Goal: Task Accomplishment & Management: Use online tool/utility

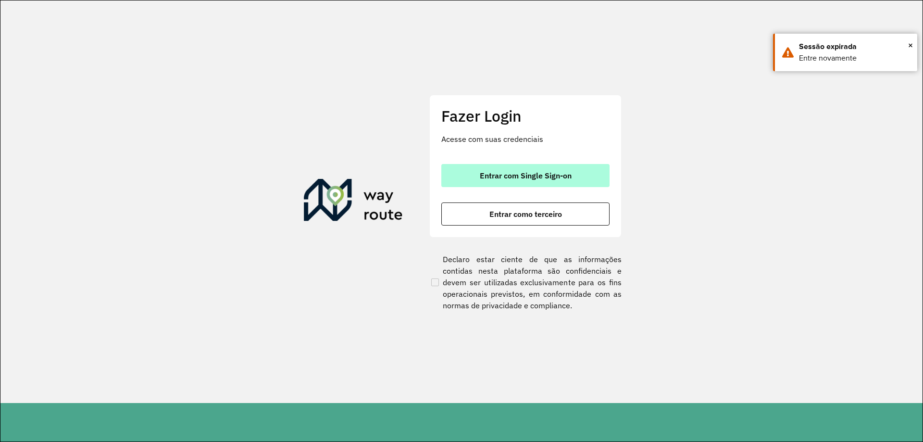
click at [498, 173] on span "Entrar com Single Sign-on" at bounding box center [526, 176] width 92 height 8
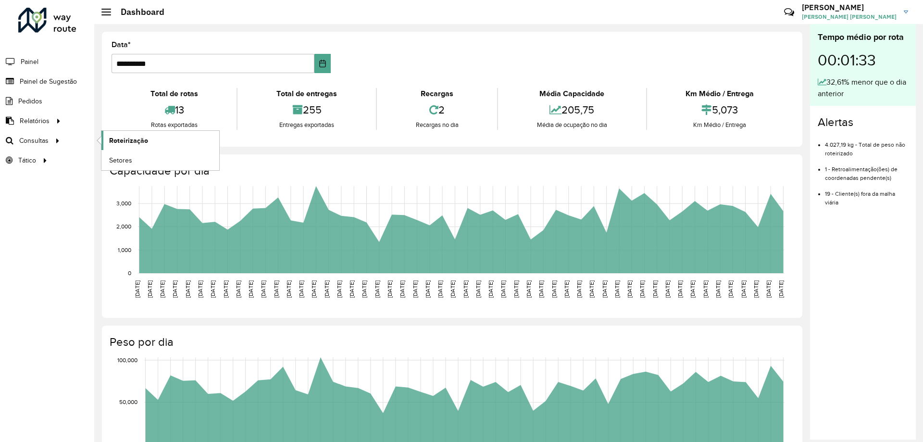
click at [128, 142] on span "Roteirização" at bounding box center [128, 141] width 39 height 10
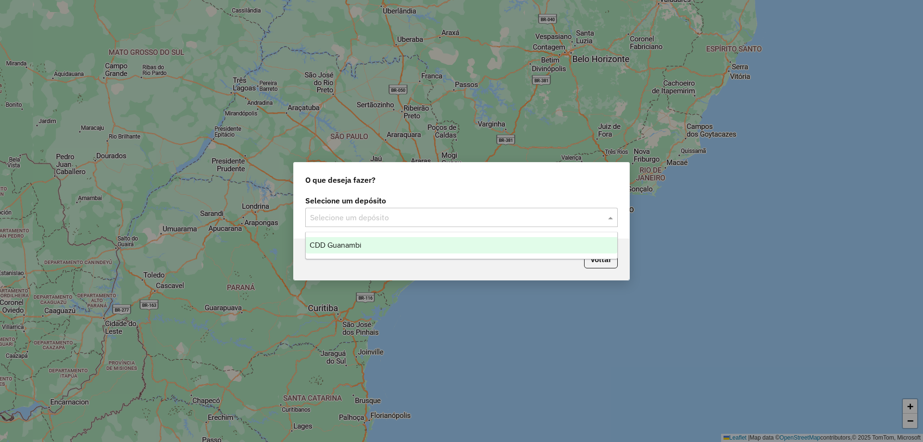
click at [345, 226] on div "Selecione um depósito" at bounding box center [461, 217] width 312 height 19
click at [344, 247] on span "CDD Guanambi" at bounding box center [336, 245] width 52 height 8
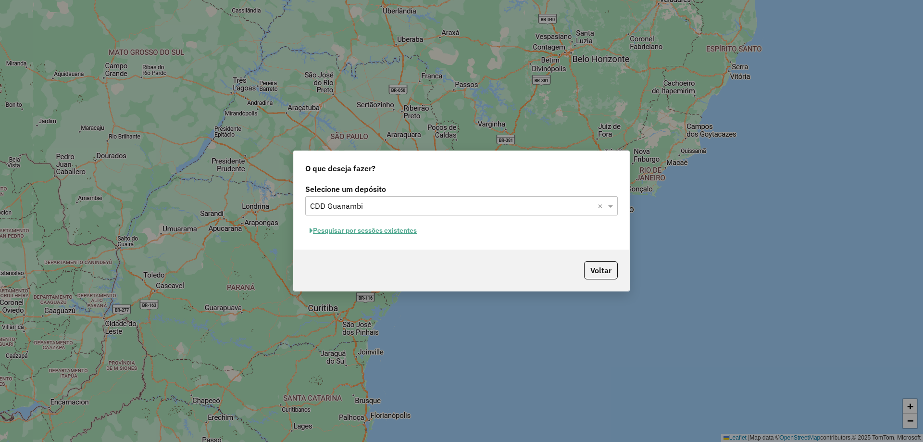
click at [395, 228] on button "Pesquisar por sessões existentes" at bounding box center [363, 230] width 116 height 15
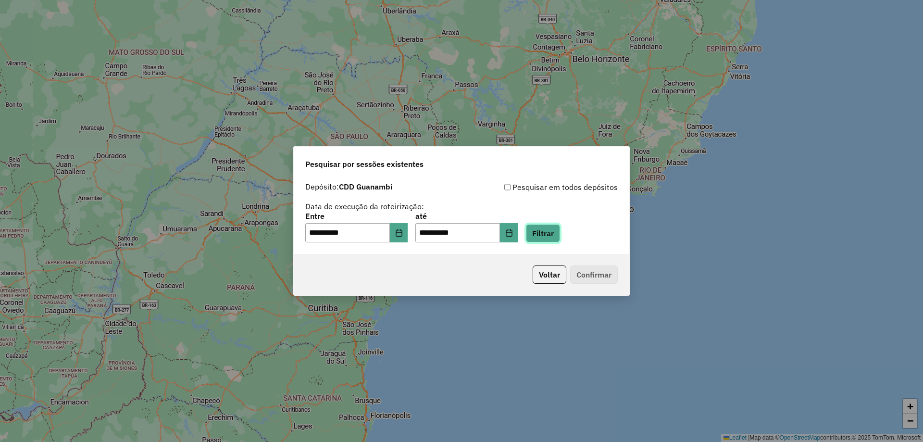
click at [546, 235] on button "Filtrar" at bounding box center [543, 233] width 34 height 18
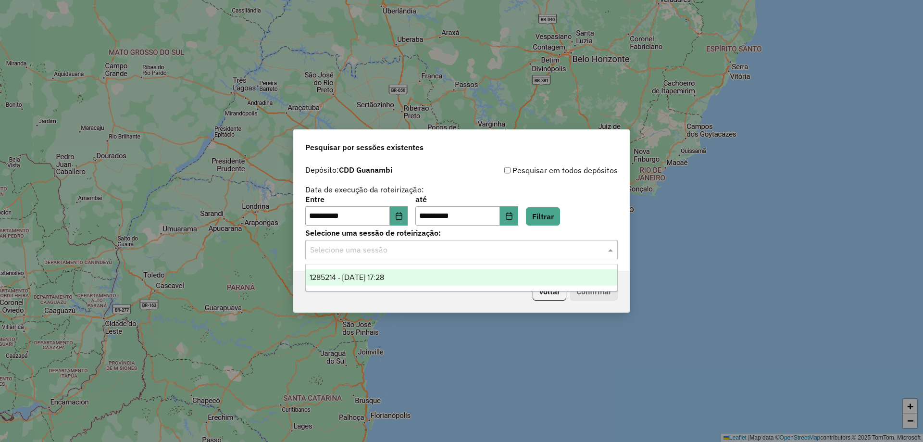
click at [505, 257] on div "Selecione uma sessão" at bounding box center [461, 249] width 312 height 19
click at [462, 274] on div "1285214 - 30/09/2025 17:28" at bounding box center [461, 277] width 311 height 16
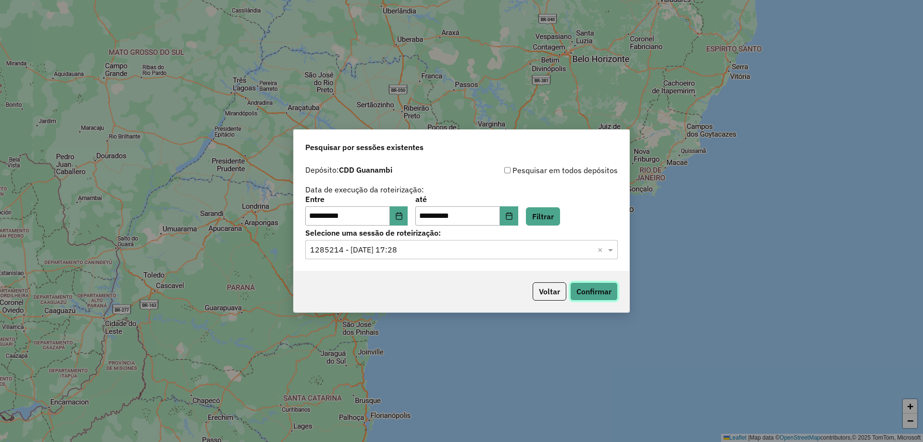
click at [592, 294] on button "Confirmar" at bounding box center [594, 291] width 48 height 18
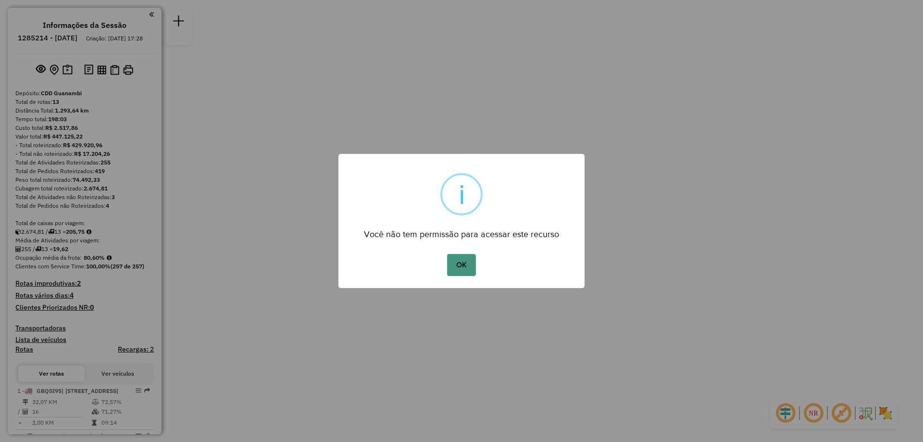
click at [458, 268] on button "OK" at bounding box center [461, 265] width 28 height 22
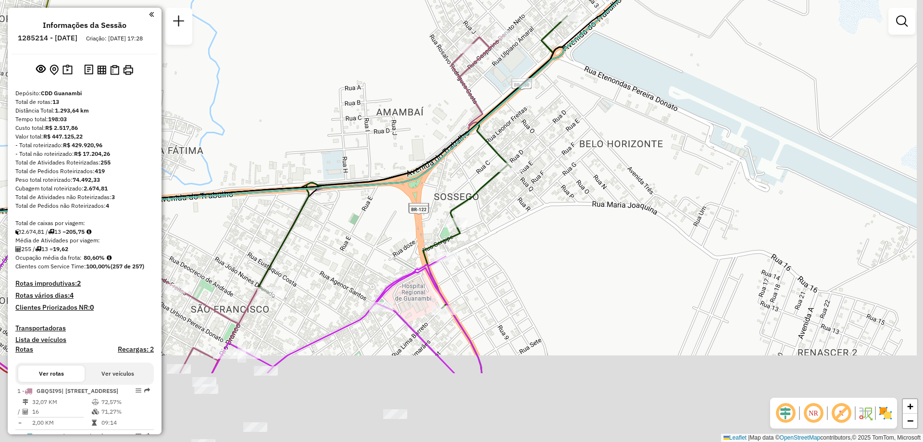
drag, startPoint x: 434, startPoint y: 119, endPoint x: 383, endPoint y: 59, distance: 78.4
click at [383, 59] on div "Janela de atendimento Grade de atendimento Capacidade Transportadoras Veículos …" at bounding box center [461, 221] width 923 height 442
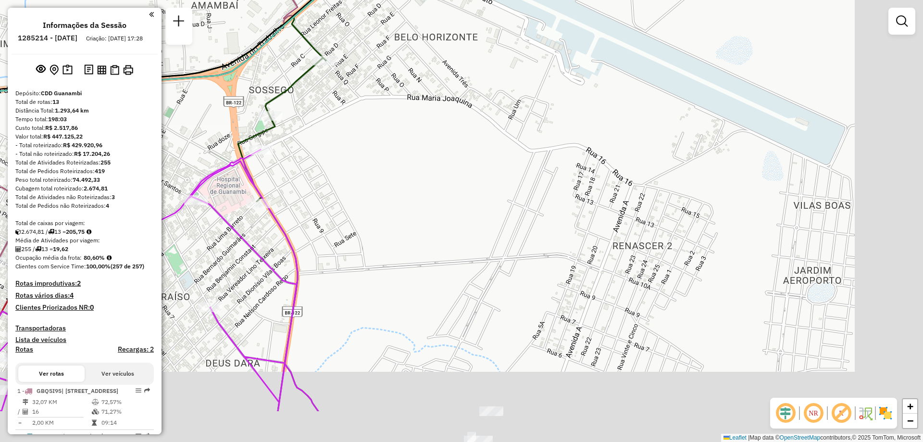
drag, startPoint x: 741, startPoint y: 240, endPoint x: 548, endPoint y: 148, distance: 213.7
click at [548, 148] on div "Janela de atendimento Grade de atendimento Capacidade Transportadoras Veículos …" at bounding box center [461, 221] width 923 height 442
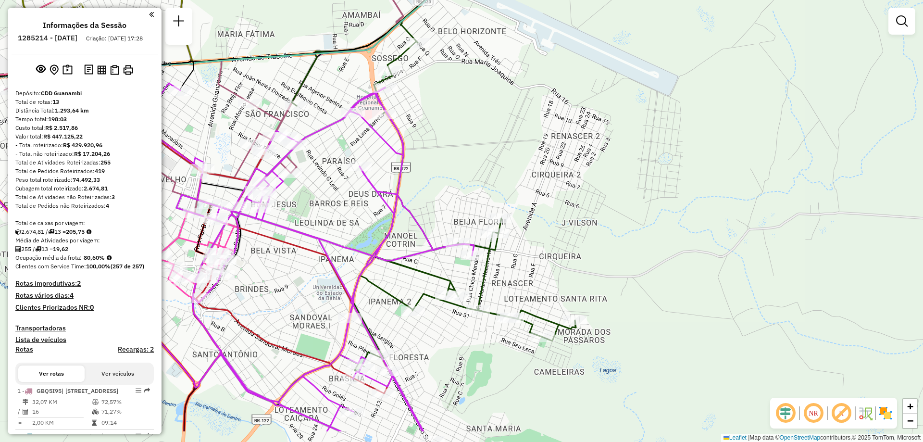
drag, startPoint x: 641, startPoint y: 279, endPoint x: 635, endPoint y: 221, distance: 59.0
click at [635, 221] on div "Janela de atendimento Grade de atendimento Capacidade Transportadoras Veículos …" at bounding box center [461, 221] width 923 height 442
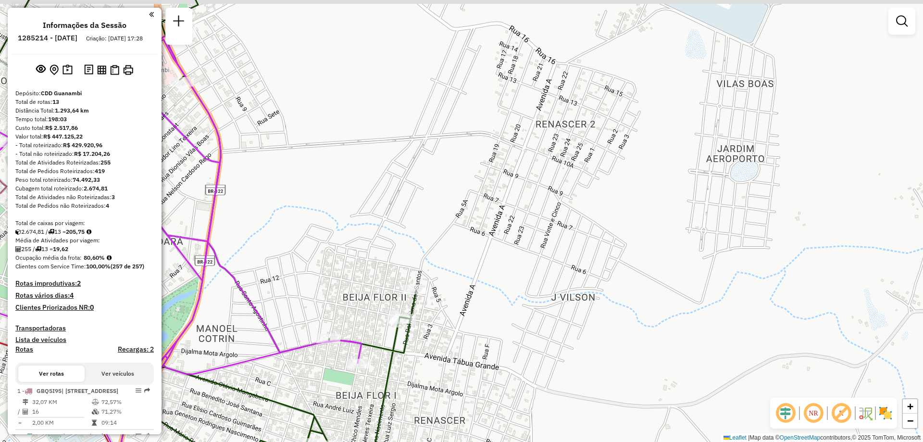
drag, startPoint x: 574, startPoint y: 177, endPoint x: 561, endPoint y: 193, distance: 20.9
click at [561, 193] on div "Janela de atendimento Grade de atendimento Capacidade Transportadoras Veículos …" at bounding box center [461, 221] width 923 height 442
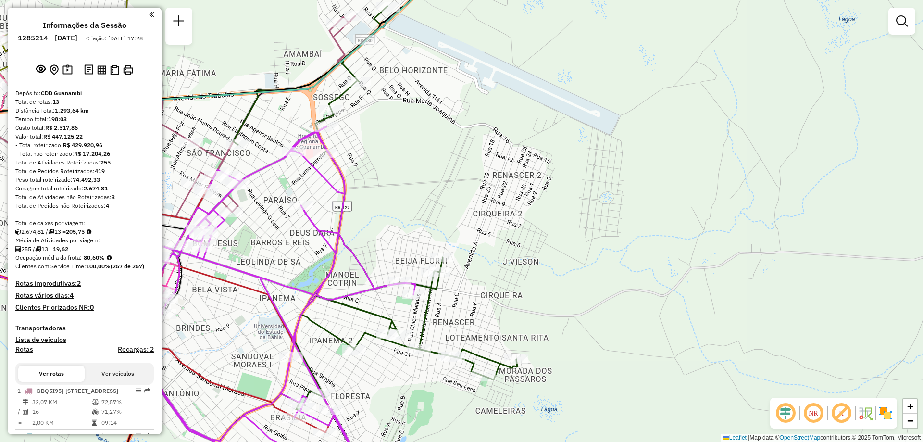
drag, startPoint x: 460, startPoint y: 163, endPoint x: 463, endPoint y: 195, distance: 31.3
click at [463, 195] on div "Janela de atendimento Grade de atendimento Capacidade Transportadoras Veículos …" at bounding box center [461, 221] width 923 height 442
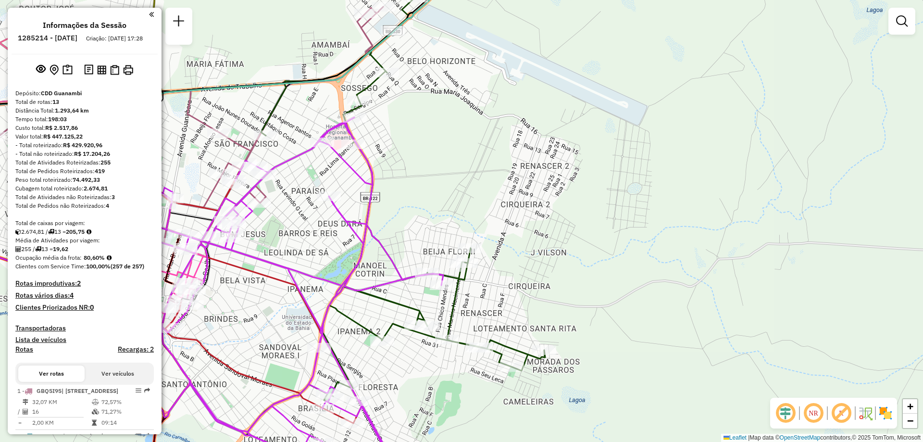
drag, startPoint x: 378, startPoint y: 186, endPoint x: 395, endPoint y: 179, distance: 17.9
click at [395, 179] on div "Janela de atendimento Grade de atendimento Capacidade Transportadoras Veículos …" at bounding box center [461, 221] width 923 height 442
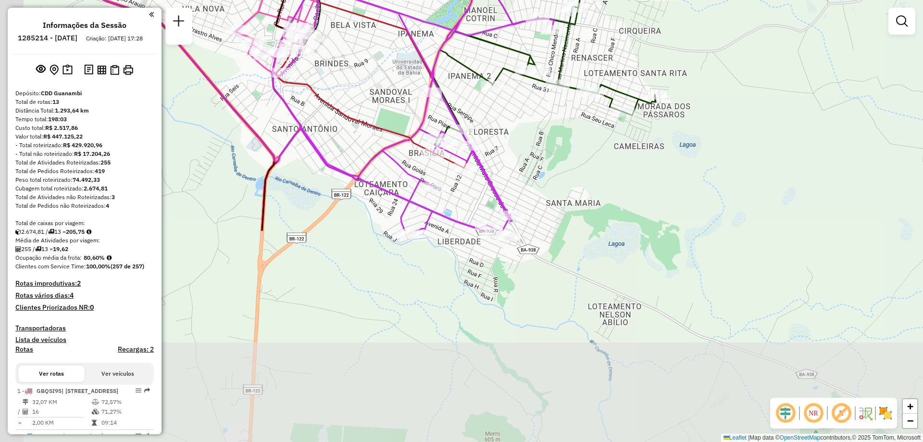
drag, startPoint x: 455, startPoint y: 348, endPoint x: 566, endPoint y: 93, distance: 278.6
click at [566, 93] on div "Janela de atendimento Grade de atendimento Capacidade Transportadoras Veículos …" at bounding box center [461, 221] width 923 height 442
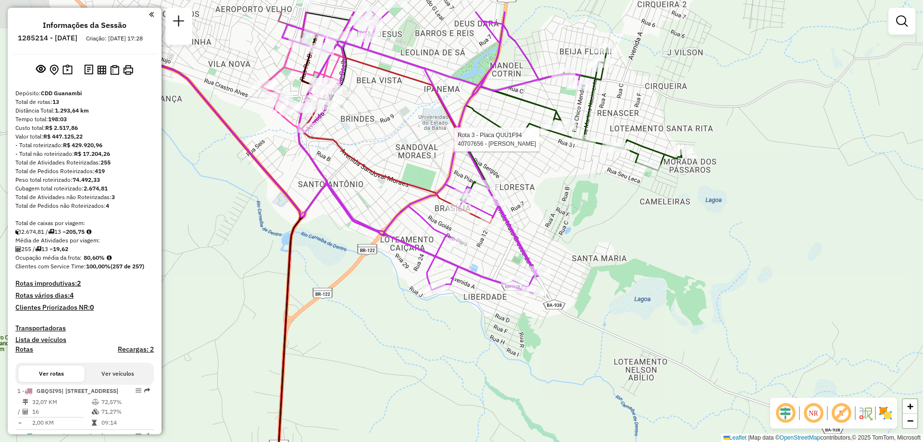
drag, startPoint x: 545, startPoint y: 193, endPoint x: 575, endPoint y: 257, distance: 71.0
click at [575, 257] on div "Rota 3 - Placa QUU1F94 40707656 - JURANDI MEIRA SOUZA JÚNIOR Janela de atendime…" at bounding box center [461, 221] width 923 height 442
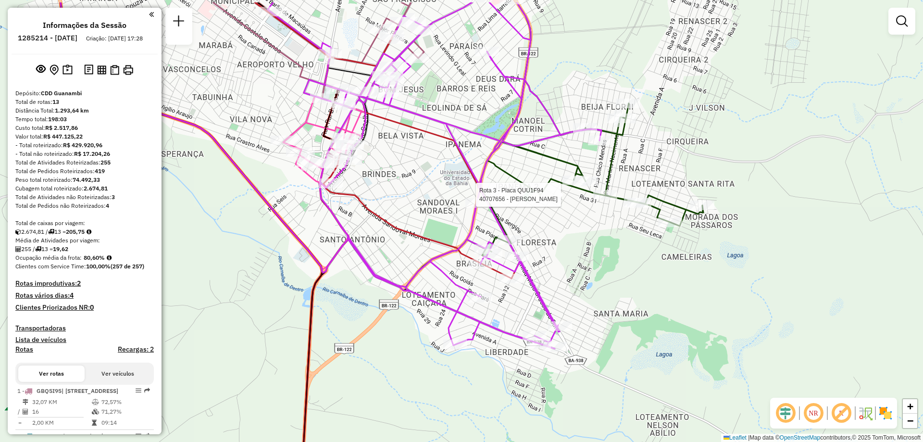
drag, startPoint x: 558, startPoint y: 215, endPoint x: 566, endPoint y: 240, distance: 26.6
click at [566, 240] on div "Rota 3 - Placa QUU1F94 40707656 - JURANDI MEIRA SOUZA JÚNIOR Janela de atendime…" at bounding box center [461, 221] width 923 height 442
click at [519, 172] on div "Rota 3 - Placa QUU1F94 40707656 - JURANDI MEIRA SOUZA JÚNIOR Janela de atendime…" at bounding box center [461, 221] width 923 height 442
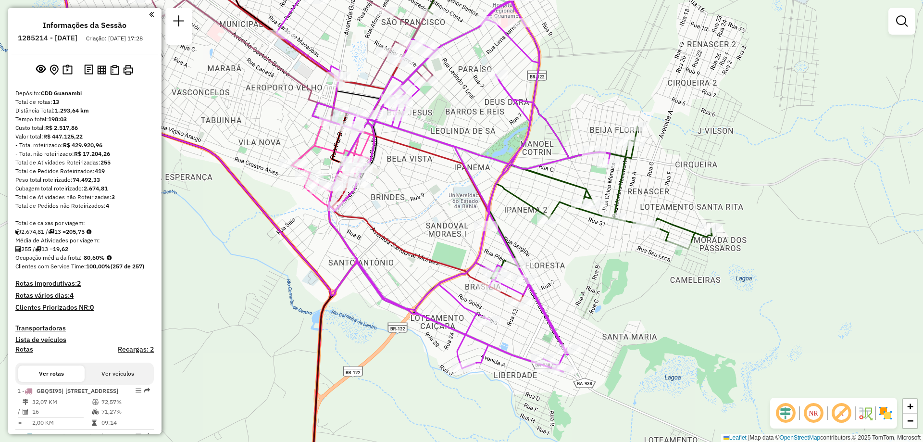
drag, startPoint x: 519, startPoint y: 172, endPoint x: 528, endPoint y: 195, distance: 24.2
click at [528, 195] on div "Janela de atendimento Grade de atendimento Capacidade Transportadoras Veículos …" at bounding box center [461, 221] width 923 height 442
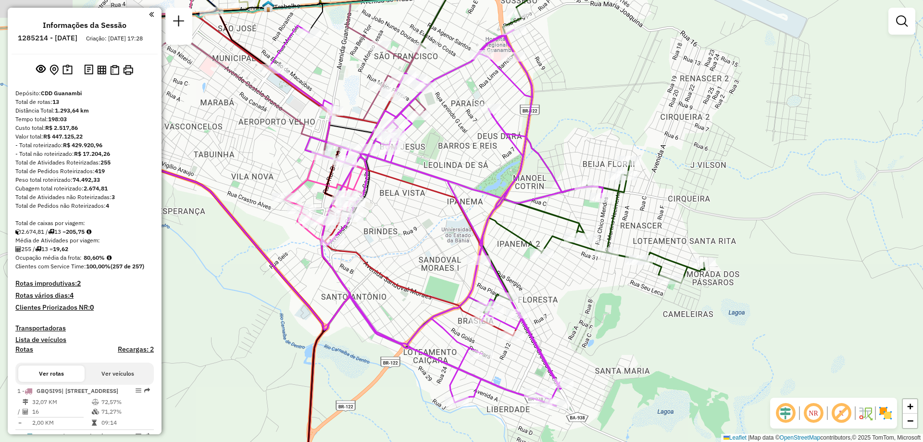
drag, startPoint x: 462, startPoint y: 197, endPoint x: 457, endPoint y: 226, distance: 30.2
click at [457, 226] on div "Janela de atendimento Grade de atendimento Capacidade Transportadoras Veículos …" at bounding box center [461, 221] width 923 height 442
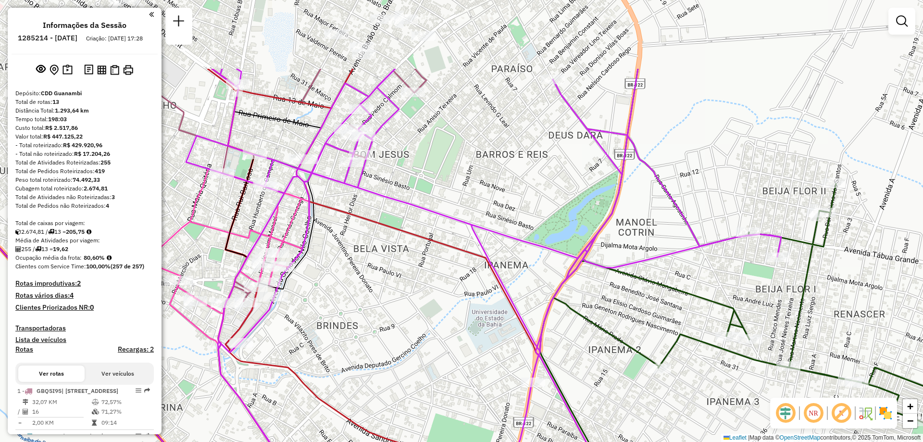
drag, startPoint x: 460, startPoint y: 162, endPoint x: 547, endPoint y: 275, distance: 142.6
click at [547, 275] on div "Janela de atendimento Grade de atendimento Capacidade Transportadoras Veículos …" at bounding box center [461, 221] width 923 height 442
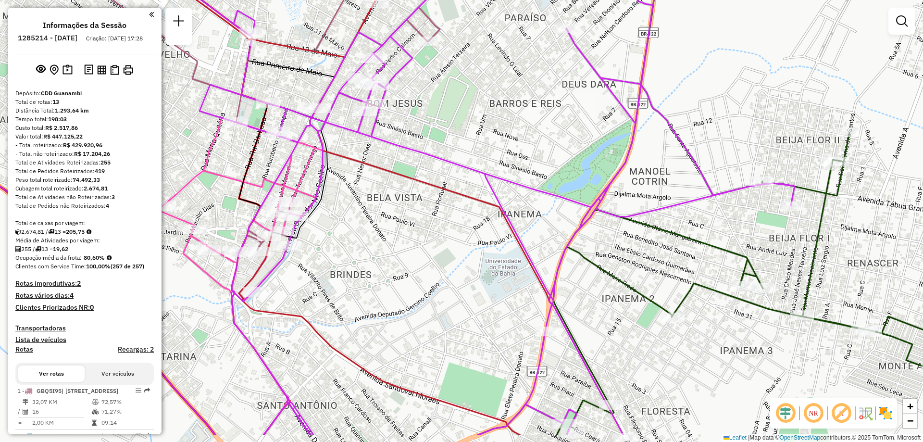
drag, startPoint x: 524, startPoint y: 286, endPoint x: 537, endPoint y: 235, distance: 52.7
click at [537, 235] on div "Janela de atendimento Grade de atendimento Capacidade Transportadoras Veículos …" at bounding box center [461, 221] width 923 height 442
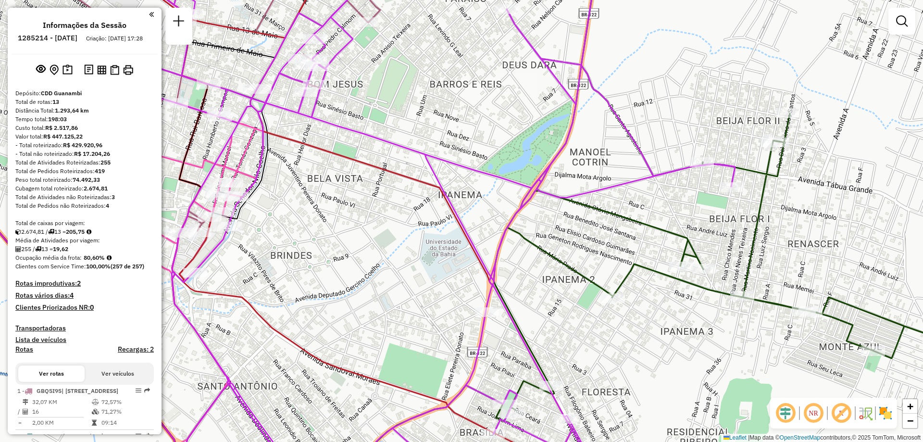
drag, startPoint x: 521, startPoint y: 244, endPoint x: 462, endPoint y: 211, distance: 67.8
click at [461, 224] on icon at bounding box center [408, 202] width 653 height 530
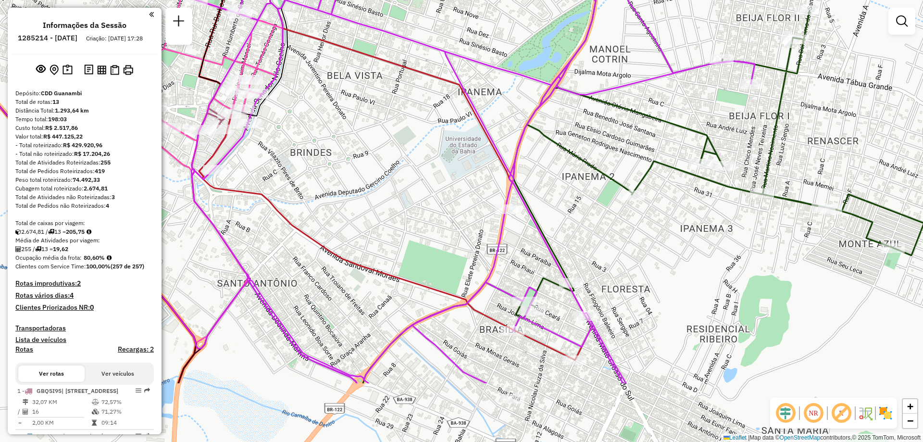
drag, startPoint x: 395, startPoint y: 329, endPoint x: 416, endPoint y: 220, distance: 111.7
click at [416, 220] on div "Janela de atendimento Grade de atendimento Capacidade Transportadoras Veículos …" at bounding box center [461, 221] width 923 height 442
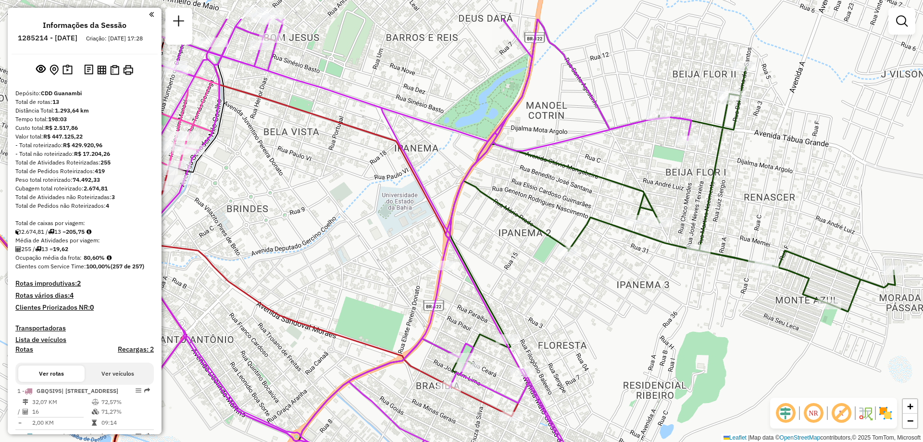
drag, startPoint x: 454, startPoint y: 201, endPoint x: 377, endPoint y: 272, distance: 103.7
click at [377, 272] on div "Janela de atendimento Grade de atendimento Capacidade Transportadoras Veículos …" at bounding box center [461, 221] width 923 height 442
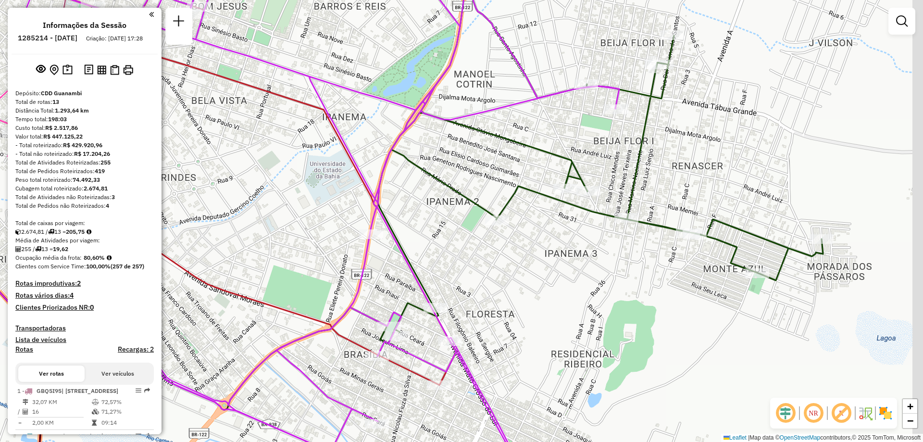
drag, startPoint x: 614, startPoint y: 318, endPoint x: 546, endPoint y: 274, distance: 80.2
click at [546, 274] on div "Janela de atendimento Grade de atendimento Capacidade Transportadoras Veículos …" at bounding box center [461, 221] width 923 height 442
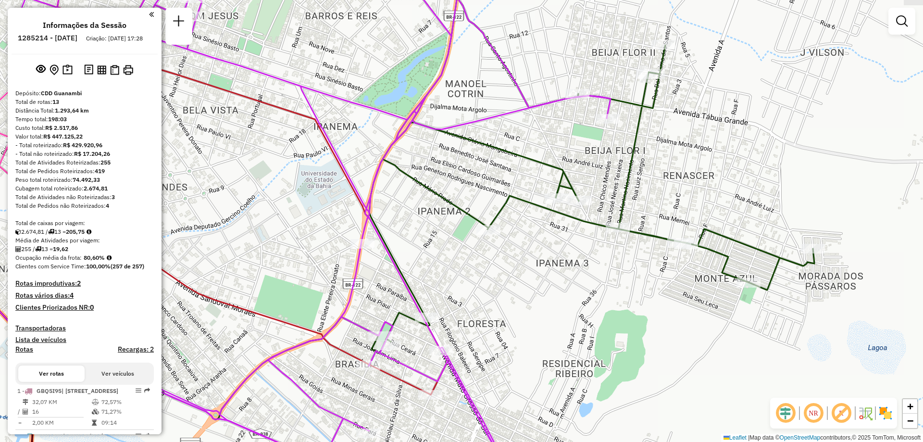
drag, startPoint x: 553, startPoint y: 262, endPoint x: 551, endPoint y: 274, distance: 11.6
click at [551, 274] on div "Janela de atendimento Grade de atendimento Capacidade Transportadoras Veículos …" at bounding box center [461, 221] width 923 height 442
click at [432, 248] on div "Janela de atendimento Grade de atendimento Capacidade Transportadoras Veículos …" at bounding box center [461, 221] width 923 height 442
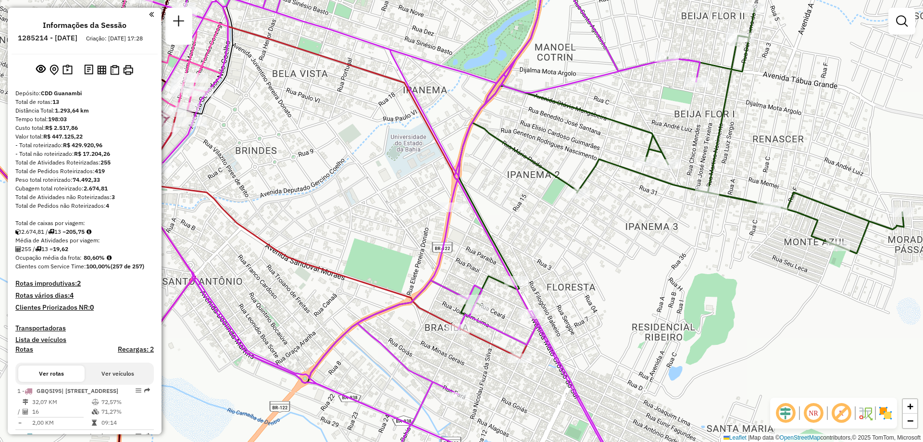
drag, startPoint x: 280, startPoint y: 273, endPoint x: 367, endPoint y: 234, distance: 95.1
click at [367, 234] on div "Janela de atendimento Grade de atendimento Capacidade Transportadoras Veículos …" at bounding box center [461, 221] width 923 height 442
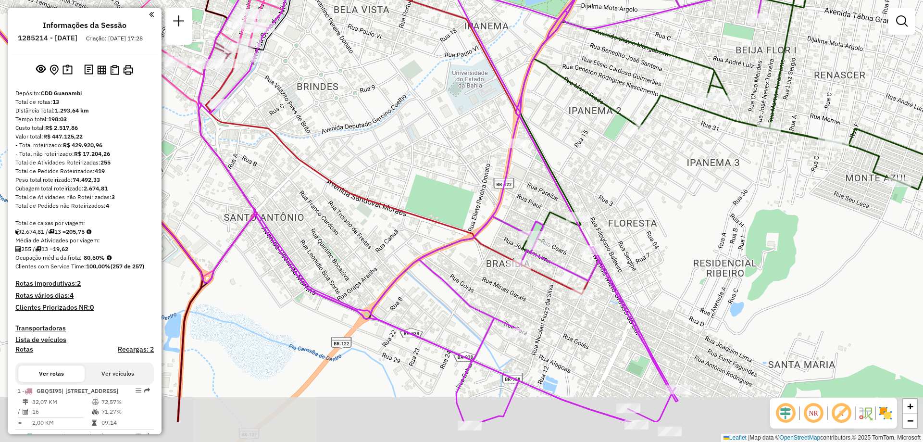
drag, startPoint x: 362, startPoint y: 240, endPoint x: 406, endPoint y: 187, distance: 69.0
click at [406, 187] on div "Janela de atendimento Grade de atendimento Capacidade Transportadoras Veículos …" at bounding box center [461, 221] width 923 height 442
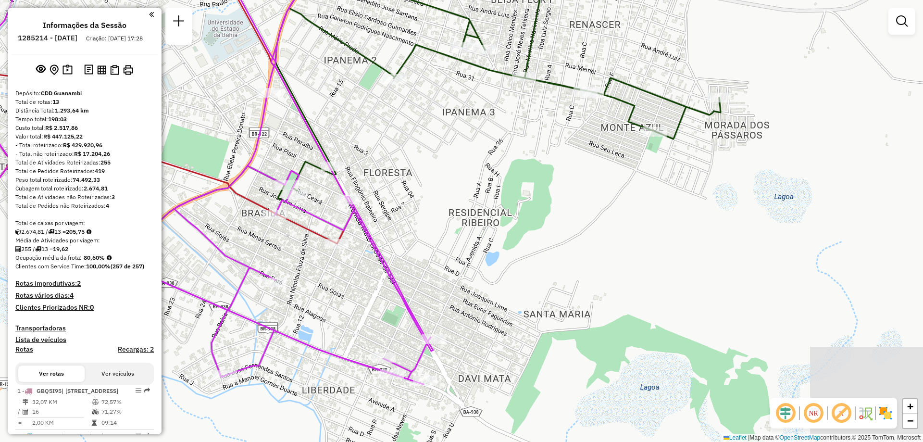
drag, startPoint x: 630, startPoint y: 239, endPoint x: 384, endPoint y: 190, distance: 250.4
click at [384, 190] on div "Janela de atendimento Grade de atendimento Capacidade Transportadoras Veículos …" at bounding box center [461, 221] width 923 height 442
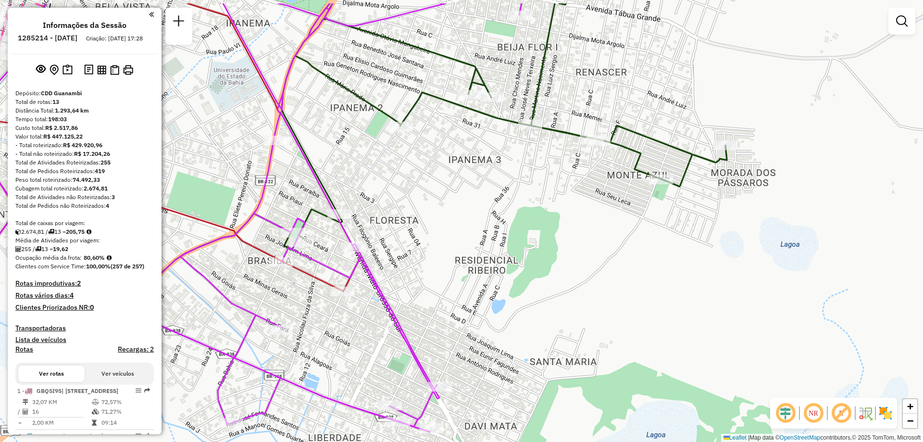
drag, startPoint x: 384, startPoint y: 190, endPoint x: 391, endPoint y: 238, distance: 48.1
click at [391, 238] on div "Janela de atendimento Grade de atendimento Capacidade Transportadoras Veículos …" at bounding box center [461, 221] width 923 height 442
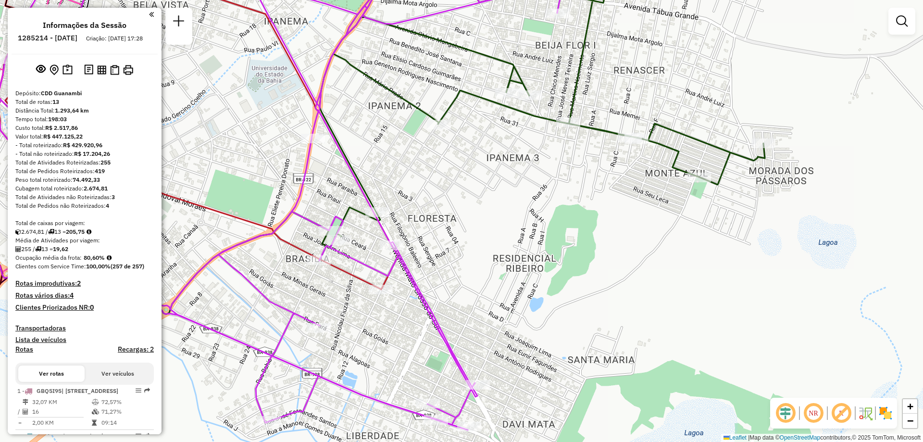
drag, startPoint x: 438, startPoint y: 259, endPoint x: 470, endPoint y: 254, distance: 32.1
click at [470, 254] on div "Janela de atendimento Grade de atendimento Capacidade Transportadoras Veículos …" at bounding box center [461, 221] width 923 height 442
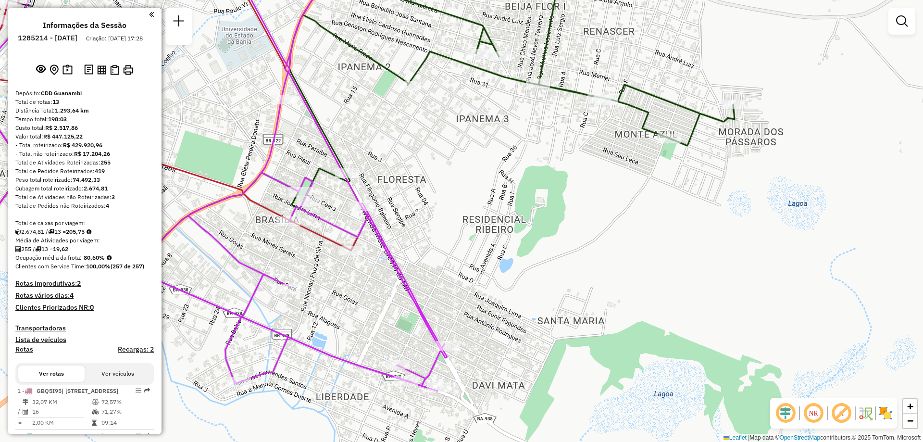
drag, startPoint x: 605, startPoint y: 235, endPoint x: 570, endPoint y: 190, distance: 57.2
click at [570, 190] on div "Janela de atendimento Grade de atendimento Capacidade Transportadoras Veículos …" at bounding box center [461, 221] width 923 height 442
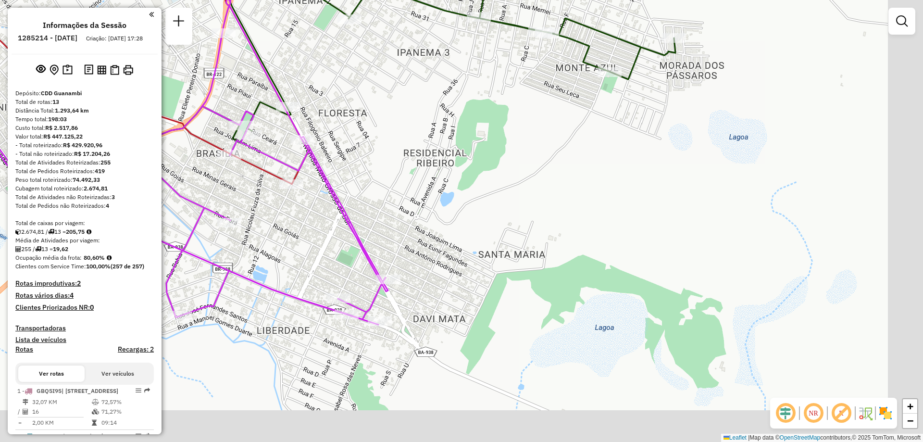
drag, startPoint x: 704, startPoint y: 341, endPoint x: 642, endPoint y: 276, distance: 89.4
click at [643, 276] on div "Janela de atendimento Grade de atendimento Capacidade Transportadoras Veículos …" at bounding box center [461, 221] width 923 height 442
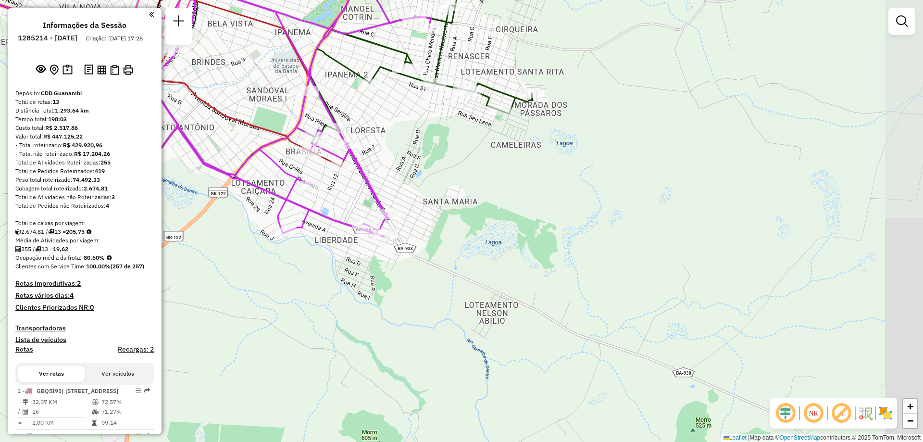
drag, startPoint x: 658, startPoint y: 277, endPoint x: 533, endPoint y: 214, distance: 140.8
click at [533, 214] on div "Janela de atendimento Grade de atendimento Capacidade Transportadoras Veículos …" at bounding box center [461, 221] width 923 height 442
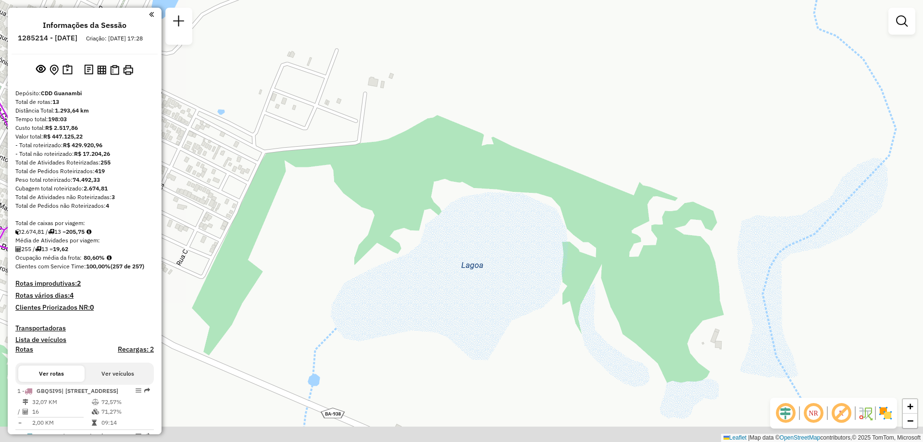
drag, startPoint x: 651, startPoint y: 291, endPoint x: 548, endPoint y: 194, distance: 141.8
click at [548, 194] on div "Janela de atendimento Grade de atendimento Capacidade Transportadoras Veículos …" at bounding box center [461, 221] width 923 height 442
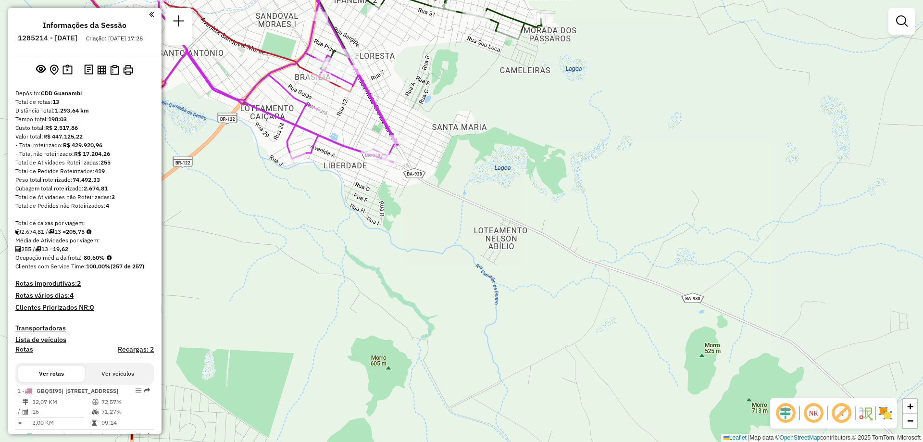
drag, startPoint x: 548, startPoint y: 247, endPoint x: 523, endPoint y: 200, distance: 53.3
click at [523, 200] on div "Janela de atendimento Grade de atendimento Capacidade Transportadoras Veículos …" at bounding box center [461, 221] width 923 height 442
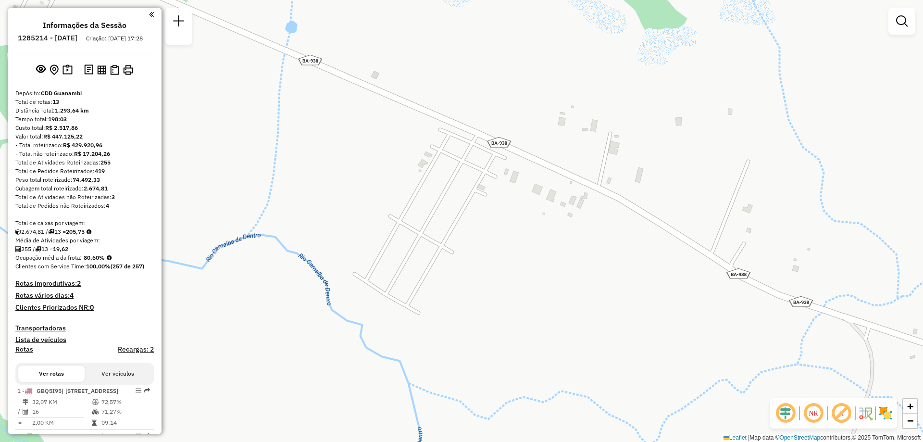
drag, startPoint x: 485, startPoint y: 237, endPoint x: 499, endPoint y: 236, distance: 14.0
click at [499, 236] on div "Janela de atendimento Grade de atendimento Capacidade Transportadoras Veículos …" at bounding box center [461, 221] width 923 height 442
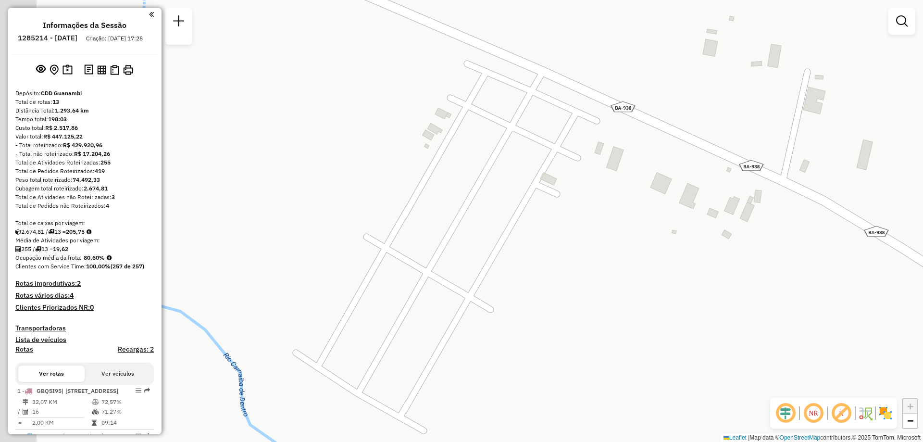
drag, startPoint x: 491, startPoint y: 217, endPoint x: 533, endPoint y: 267, distance: 64.9
click at [533, 267] on div "Janela de atendimento Grade de atendimento Capacidade Transportadoras Veículos …" at bounding box center [461, 221] width 923 height 442
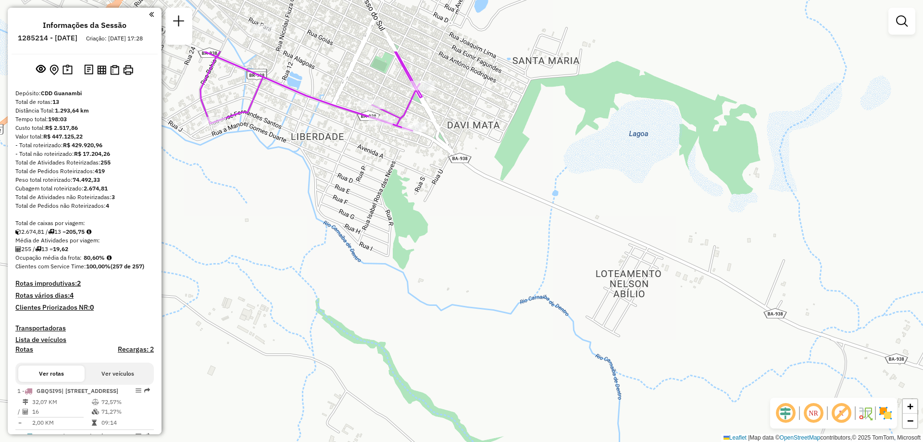
drag, startPoint x: 343, startPoint y: 56, endPoint x: 496, endPoint y: 151, distance: 180.7
click at [496, 151] on div "Janela de atendimento Grade de atendimento Capacidade Transportadoras Veículos …" at bounding box center [461, 221] width 923 height 442
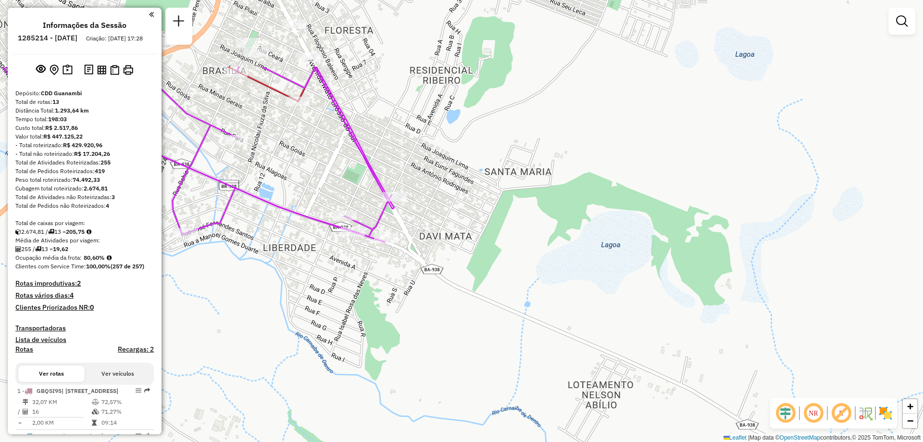
drag, startPoint x: 557, startPoint y: 195, endPoint x: 528, endPoint y: 266, distance: 76.3
click at [528, 266] on div "Janela de atendimento Grade de atendimento Capacidade Transportadoras Veículos …" at bounding box center [461, 221] width 923 height 442
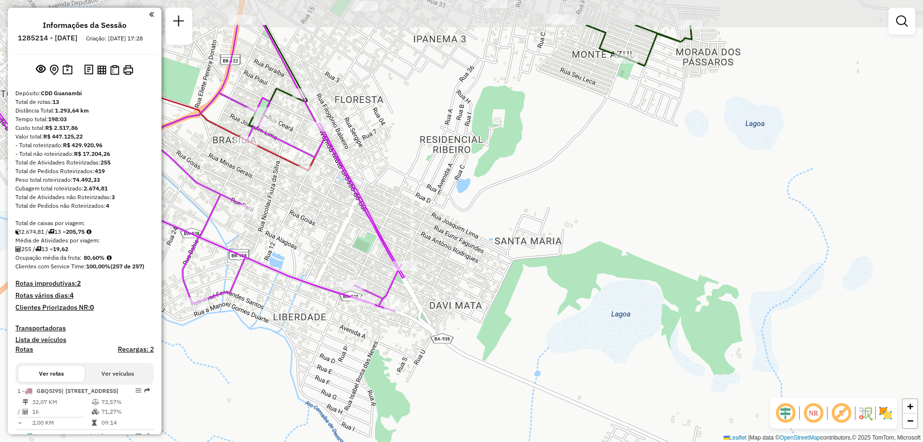
drag, startPoint x: 495, startPoint y: 126, endPoint x: 505, endPoint y: 195, distance: 69.9
click at [505, 195] on div "Janela de atendimento Grade de atendimento Capacidade Transportadoras Veículos …" at bounding box center [461, 221] width 923 height 442
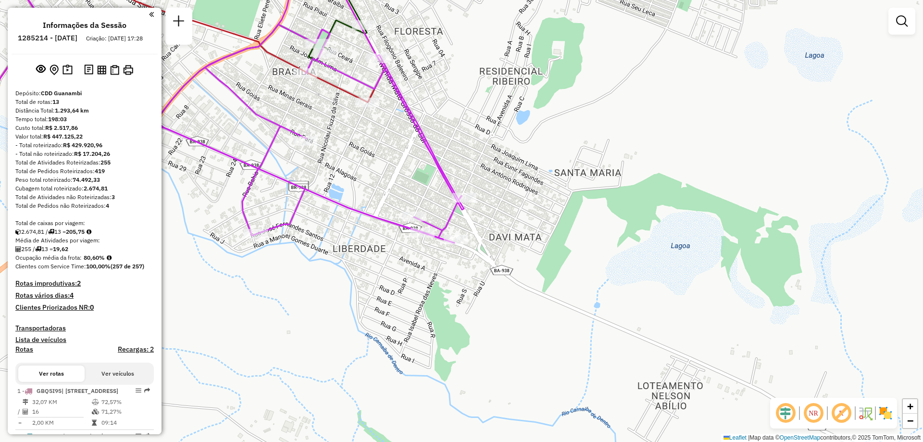
drag, startPoint x: 465, startPoint y: 314, endPoint x: 529, endPoint y: 236, distance: 101.1
click at [527, 241] on div "Janela de atendimento Grade de atendimento Capacidade Transportadoras Veículos …" at bounding box center [461, 221] width 923 height 442
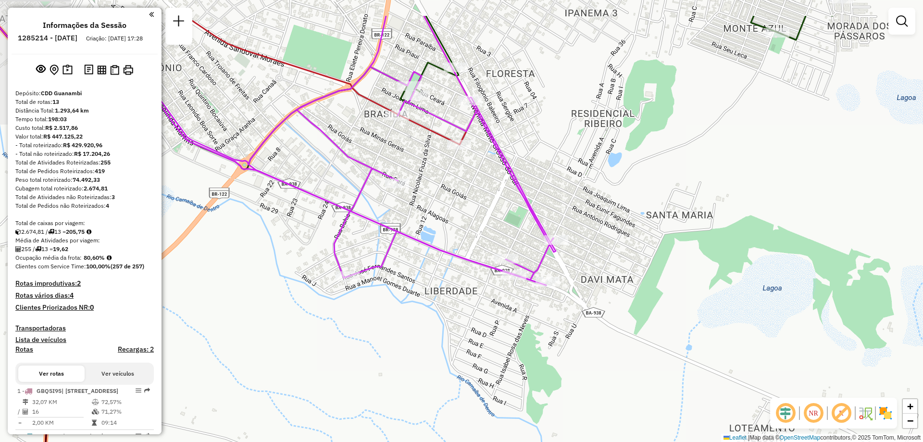
drag, startPoint x: 483, startPoint y: 161, endPoint x: 534, endPoint y: 212, distance: 71.7
click at [534, 212] on icon at bounding box center [328, 150] width 453 height 269
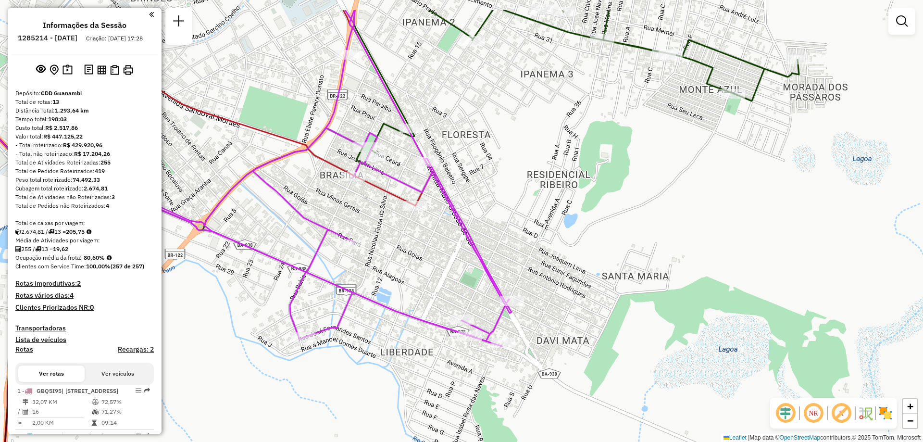
drag, startPoint x: 838, startPoint y: 141, endPoint x: 793, endPoint y: 196, distance: 70.6
click at [793, 196] on div "Janela de atendimento Grade de atendimento Capacidade Transportadoras Veículos …" at bounding box center [461, 221] width 923 height 442
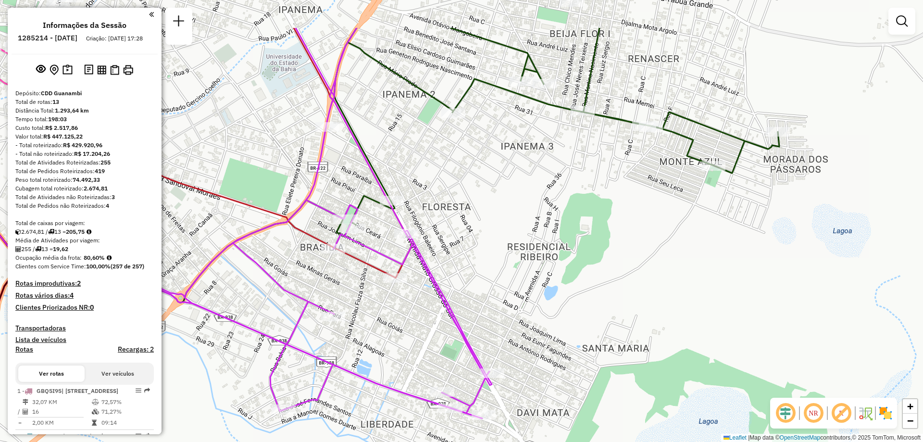
drag, startPoint x: 595, startPoint y: 156, endPoint x: 574, endPoint y: 223, distance: 70.5
click at [575, 226] on div "Janela de atendimento Grade de atendimento Capacidade Transportadoras Veículos …" at bounding box center [461, 221] width 923 height 442
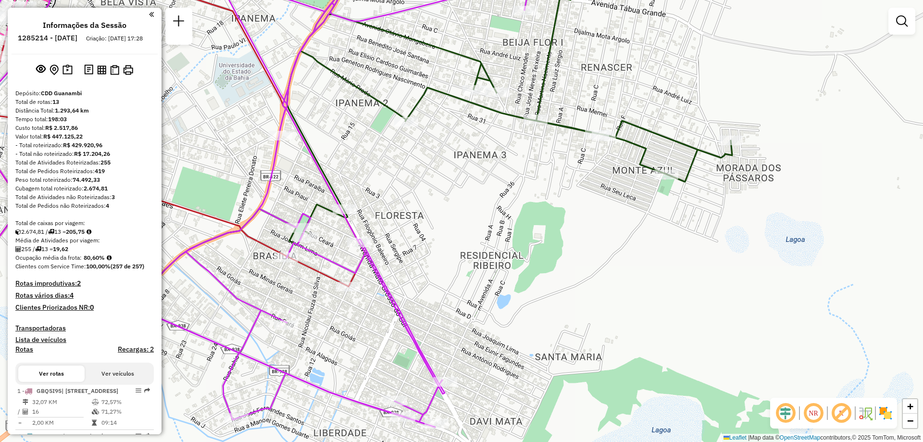
drag, startPoint x: 756, startPoint y: 192, endPoint x: 694, endPoint y: 201, distance: 63.6
click at [694, 201] on div "Janela de atendimento Grade de atendimento Capacidade Transportadoras Veículos …" at bounding box center [461, 221] width 923 height 442
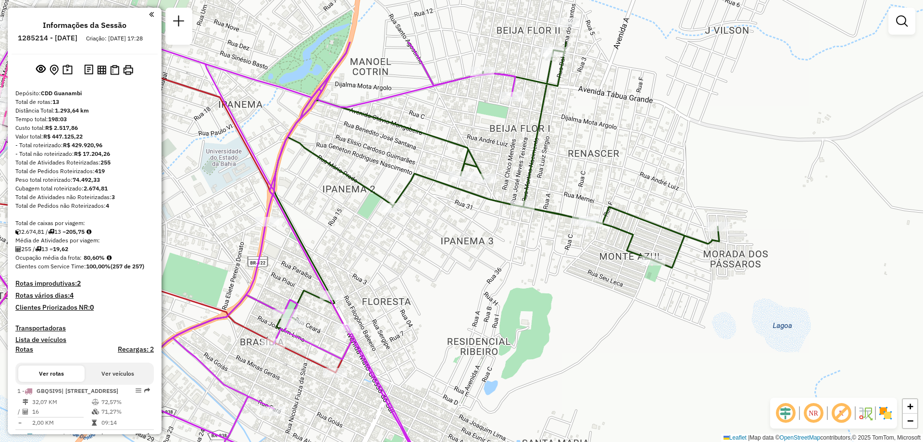
drag, startPoint x: 727, startPoint y: 179, endPoint x: 731, endPoint y: 265, distance: 86.1
click at [731, 265] on div "Janela de atendimento Grade de atendimento Capacidade Transportadoras Veículos …" at bounding box center [461, 221] width 923 height 442
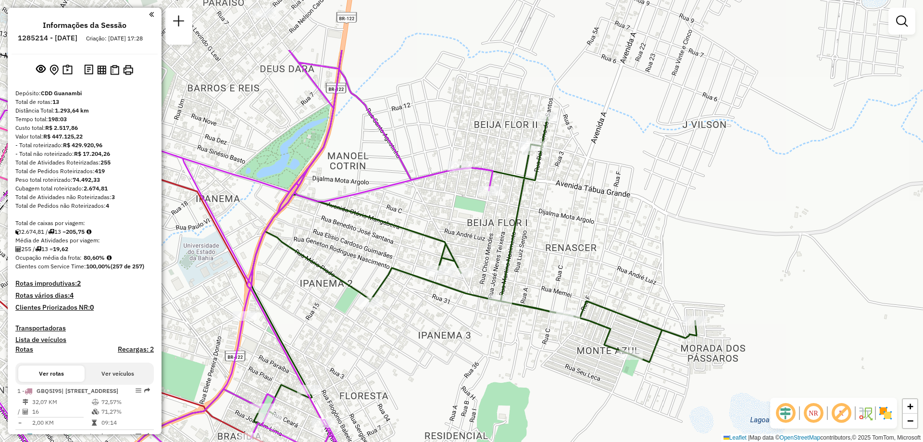
drag, startPoint x: 636, startPoint y: 130, endPoint x: 614, endPoint y: 195, distance: 67.9
click at [616, 199] on div "Janela de atendimento Grade de atendimento Capacidade Transportadoras Veículos …" at bounding box center [461, 221] width 923 height 442
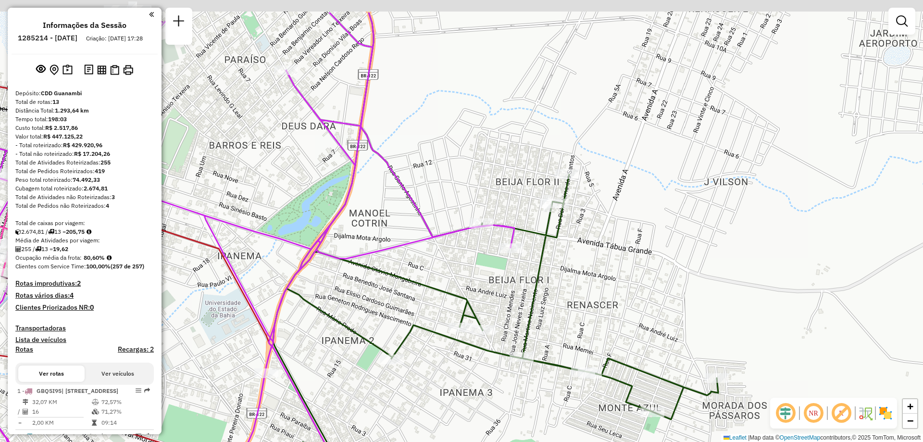
drag, startPoint x: 704, startPoint y: 189, endPoint x: 711, endPoint y: 215, distance: 26.9
click at [711, 215] on div "Janela de atendimento Grade de atendimento Capacidade Transportadoras Veículos …" at bounding box center [461, 221] width 923 height 442
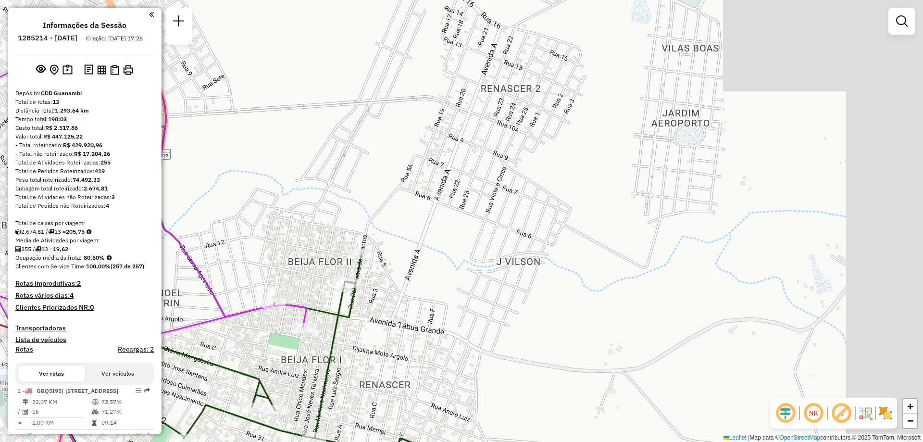
drag, startPoint x: 645, startPoint y: 149, endPoint x: 554, endPoint y: 182, distance: 97.0
click at [555, 181] on div "Janela de atendimento Grade de atendimento Capacidade Transportadoras Veículos …" at bounding box center [461, 221] width 923 height 442
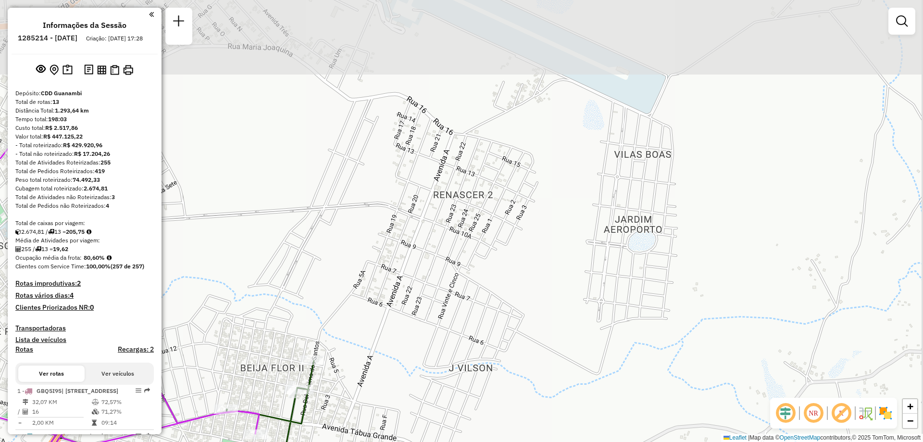
drag, startPoint x: 595, startPoint y: 129, endPoint x: 570, endPoint y: 217, distance: 91.6
click at [570, 217] on div "Janela de atendimento Grade de atendimento Capacidade Transportadoras Veículos …" at bounding box center [461, 221] width 923 height 442
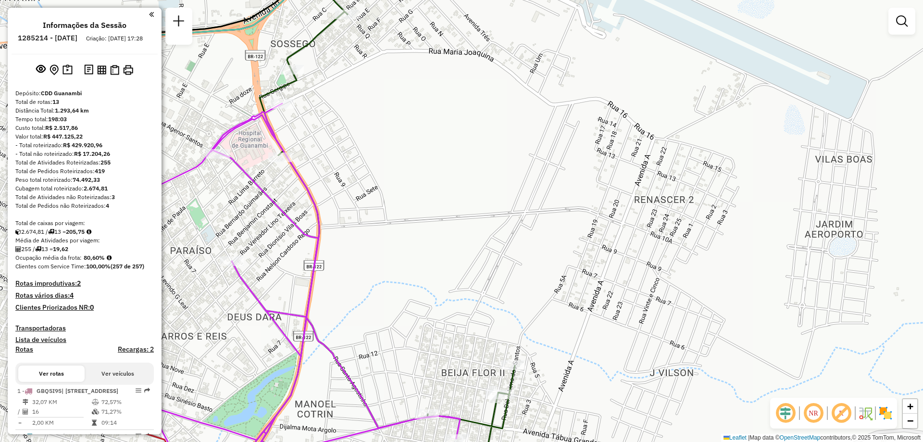
drag, startPoint x: 563, startPoint y: 131, endPoint x: 750, endPoint y: 130, distance: 187.0
click at [750, 130] on div "Janela de atendimento Grade de atendimento Capacidade Transportadoras Veículos …" at bounding box center [461, 221] width 923 height 442
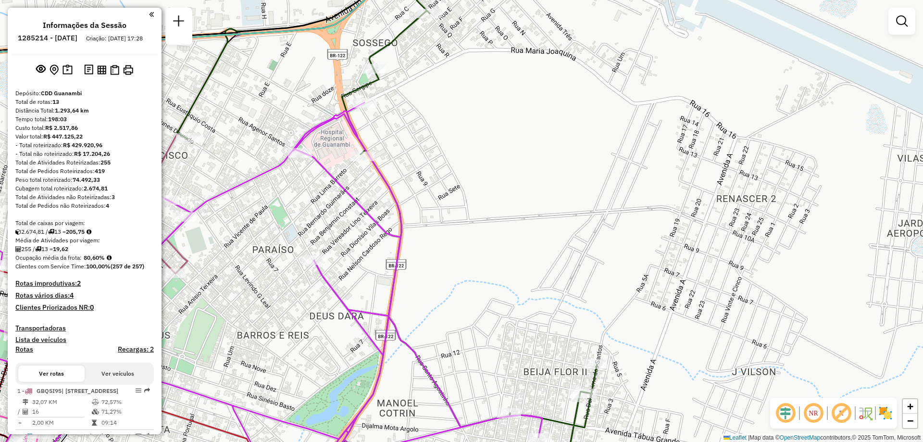
drag, startPoint x: 377, startPoint y: 198, endPoint x: 471, endPoint y: 229, distance: 98.9
click at [471, 229] on div "Janela de atendimento Grade de atendimento Capacidade Transportadoras Veículos …" at bounding box center [461, 221] width 923 height 442
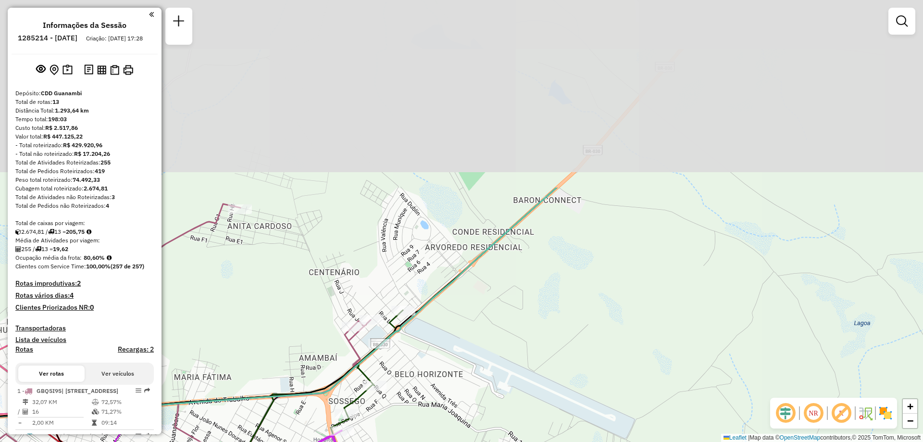
drag, startPoint x: 522, startPoint y: 294, endPoint x: 513, endPoint y: 366, distance: 73.2
click at [513, 366] on div "Janela de atendimento Grade de atendimento Capacidade Transportadoras Veículos …" at bounding box center [461, 221] width 923 height 442
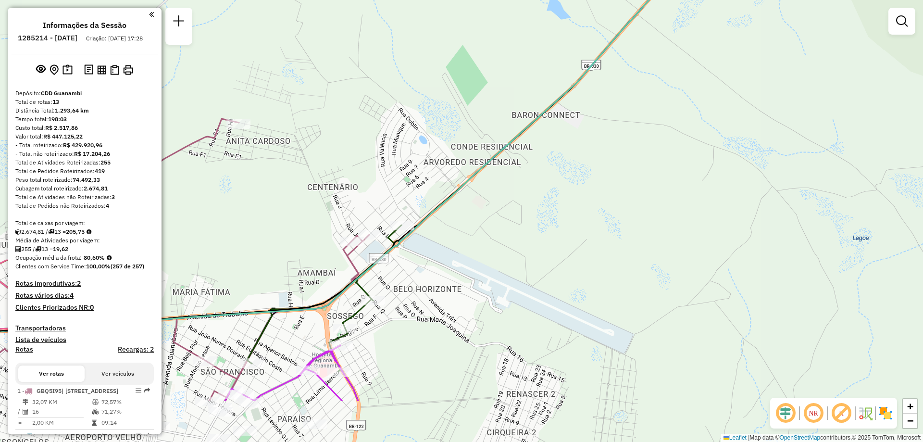
drag, startPoint x: 511, startPoint y: 335, endPoint x: 509, endPoint y: 236, distance: 99.5
click at [509, 236] on div "Janela de atendimento Grade de atendimento Capacidade Transportadoras Veículos …" at bounding box center [461, 221] width 923 height 442
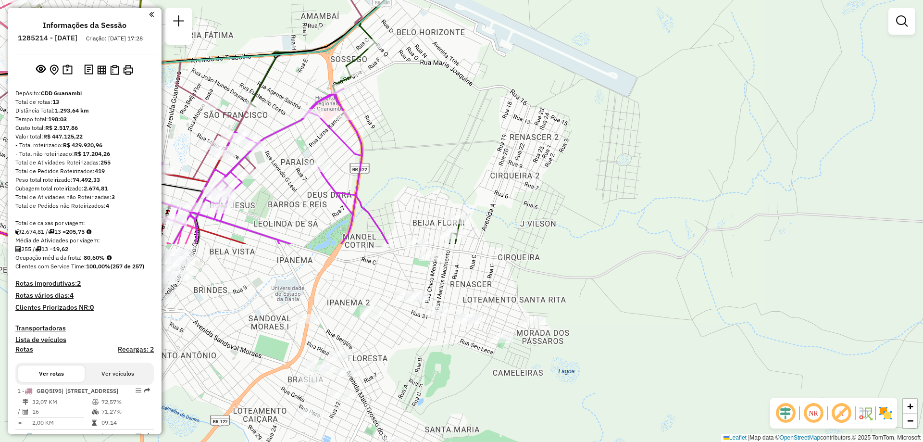
drag, startPoint x: 433, startPoint y: 348, endPoint x: 423, endPoint y: 134, distance: 214.6
click at [434, 115] on div "Janela de atendimento Grade de atendimento Capacidade Transportadoras Veículos …" at bounding box center [461, 221] width 923 height 442
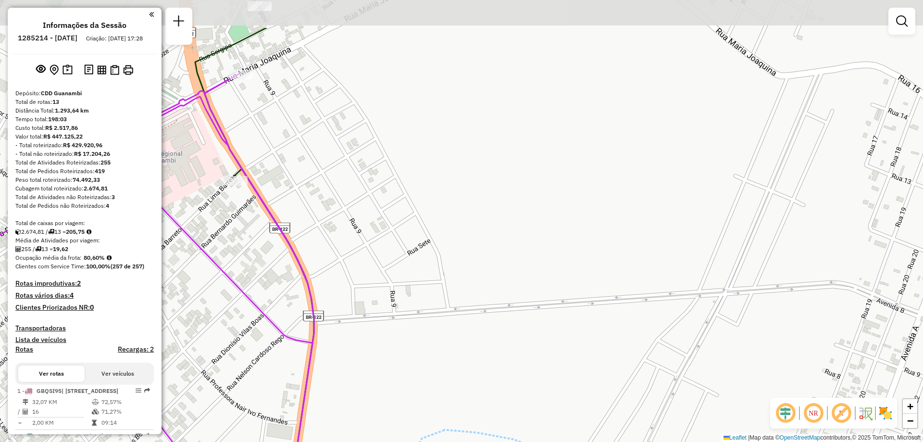
drag, startPoint x: 379, startPoint y: 134, endPoint x: 391, endPoint y: 195, distance: 61.6
click at [391, 195] on div "Janela de atendimento Grade de atendimento Capacidade Transportadoras Veículos …" at bounding box center [461, 221] width 923 height 442
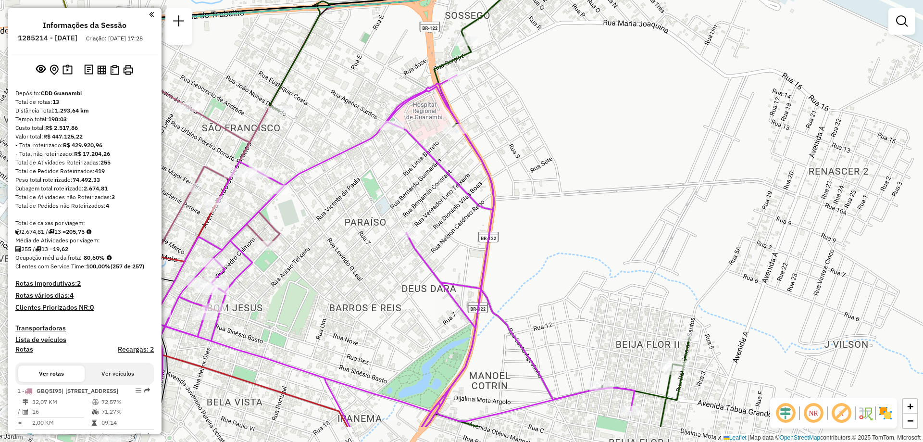
drag, startPoint x: 284, startPoint y: 314, endPoint x: 425, endPoint y: 239, distance: 160.4
click at [425, 239] on icon at bounding box center [341, 251] width 585 height 352
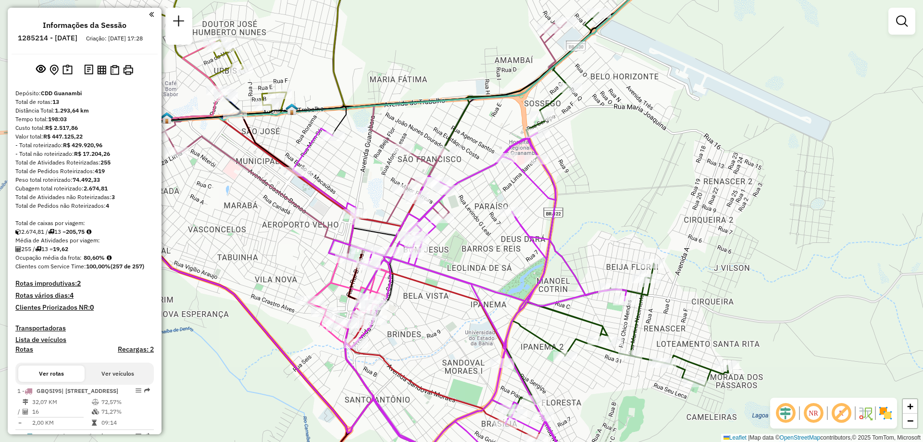
drag, startPoint x: 281, startPoint y: 253, endPoint x: 318, endPoint y: 248, distance: 37.4
click at [318, 248] on div "Janela de atendimento Grade de atendimento Capacidade Transportadoras Veículos …" at bounding box center [461, 221] width 923 height 442
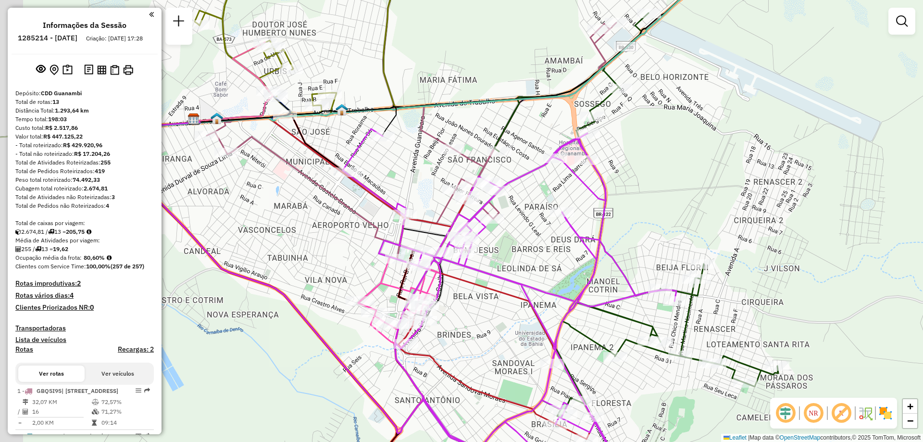
drag, startPoint x: 360, startPoint y: 159, endPoint x: 410, endPoint y: 160, distance: 50.0
click at [410, 160] on div "Janela de atendimento Grade de atendimento Capacidade Transportadoras Veículos …" at bounding box center [461, 221] width 923 height 442
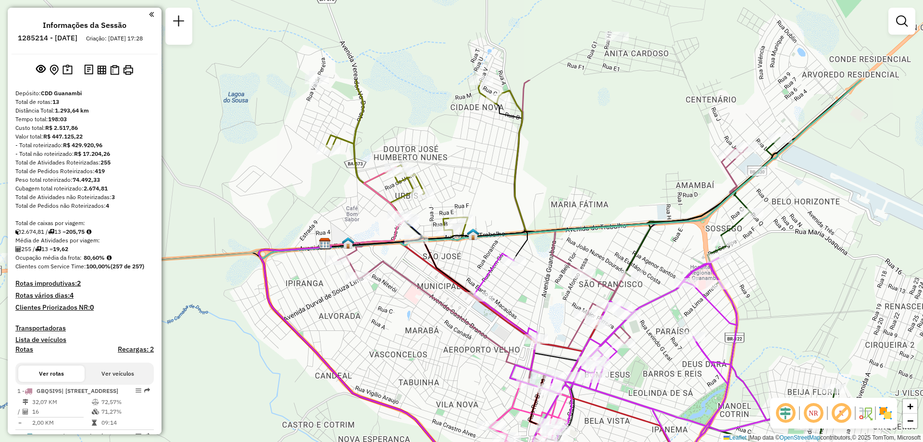
drag, startPoint x: 418, startPoint y: 123, endPoint x: 460, endPoint y: 231, distance: 115.7
click at [460, 231] on icon at bounding box center [423, 162] width 210 height 165
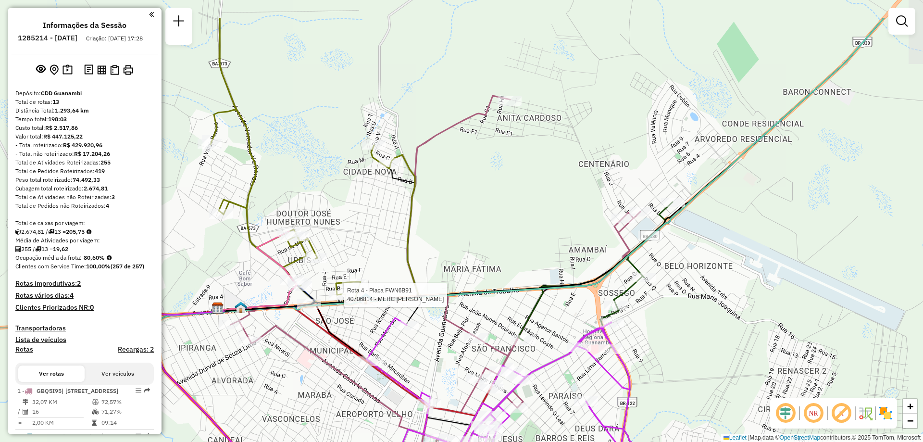
drag, startPoint x: 679, startPoint y: 114, endPoint x: 582, endPoint y: 162, distance: 108.8
click at [582, 162] on div "Rota 4 - Placa FWN6B91 40706814 - MERC BELA VITORIA Janela de atendimento Grade…" at bounding box center [461, 221] width 923 height 442
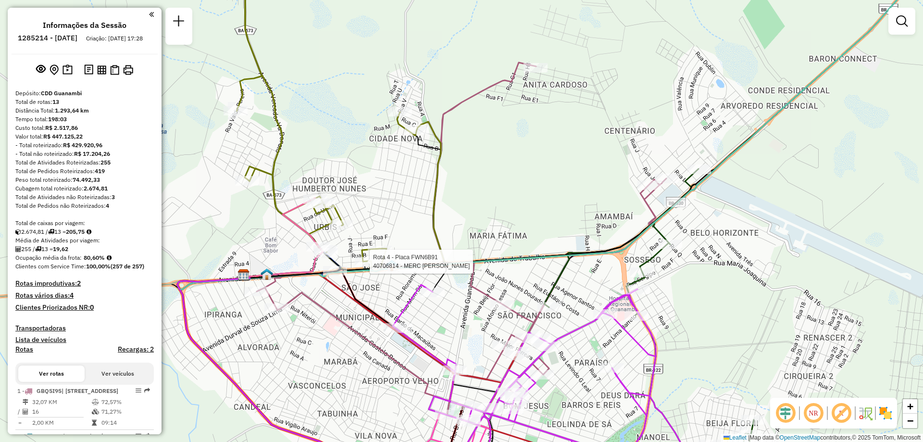
drag, startPoint x: 385, startPoint y: 237, endPoint x: 423, endPoint y: 164, distance: 81.9
click at [423, 165] on div "Rota 4 - Placa FWN6B91 40706814 - MERC BELA VITORIA Janela de atendimento Grade…" at bounding box center [461, 221] width 923 height 442
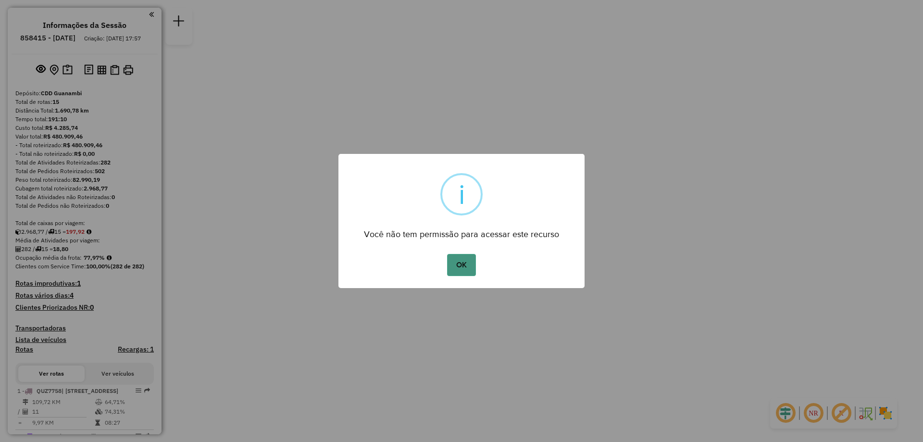
click at [475, 258] on button "OK" at bounding box center [461, 265] width 28 height 22
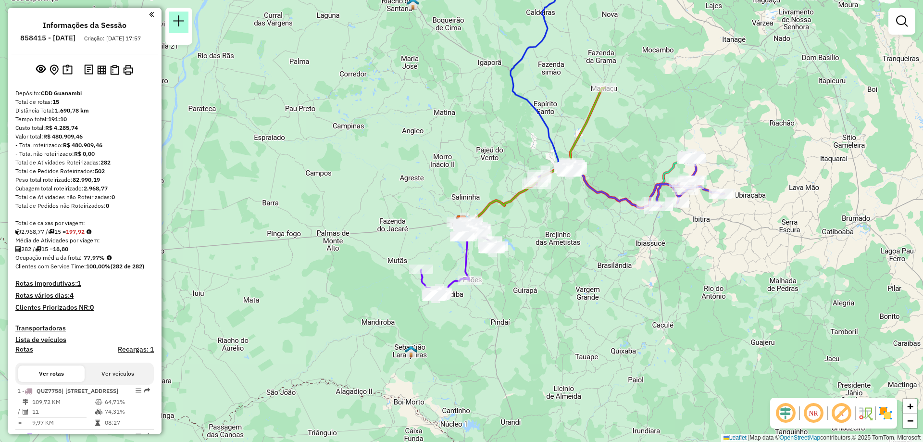
click at [173, 18] on em at bounding box center [179, 21] width 12 height 12
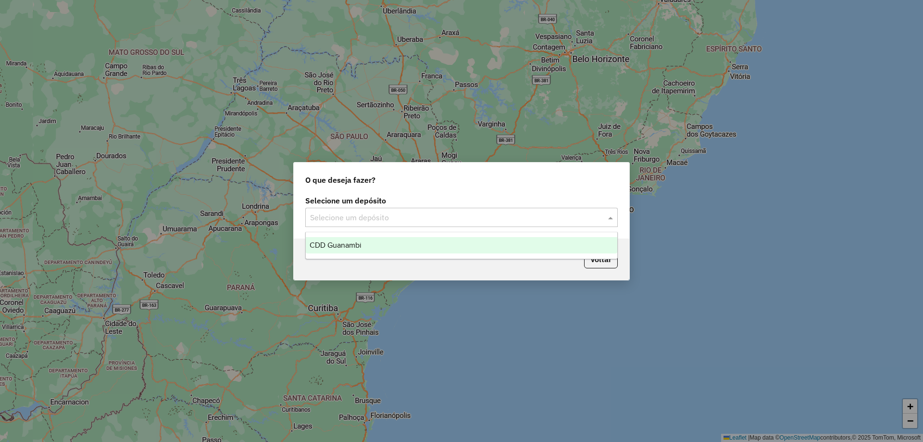
click at [415, 223] on div "Selecione um depósito" at bounding box center [461, 217] width 312 height 19
click at [346, 244] on span "CDD Guanambi" at bounding box center [336, 245] width 52 height 8
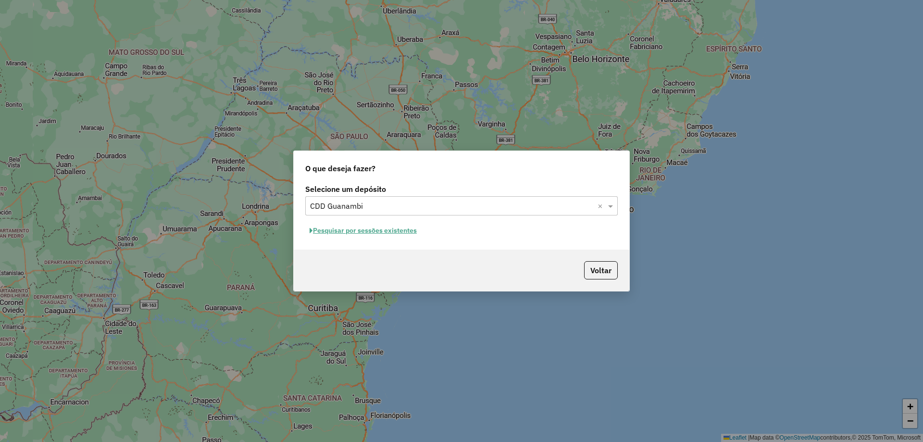
click at [361, 230] on button "Pesquisar por sessões existentes" at bounding box center [363, 230] width 116 height 15
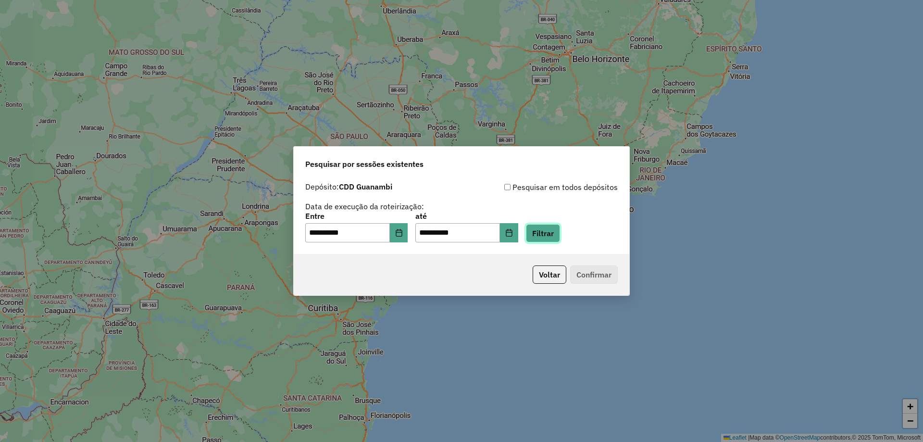
click at [545, 230] on button "Filtrar" at bounding box center [543, 233] width 34 height 18
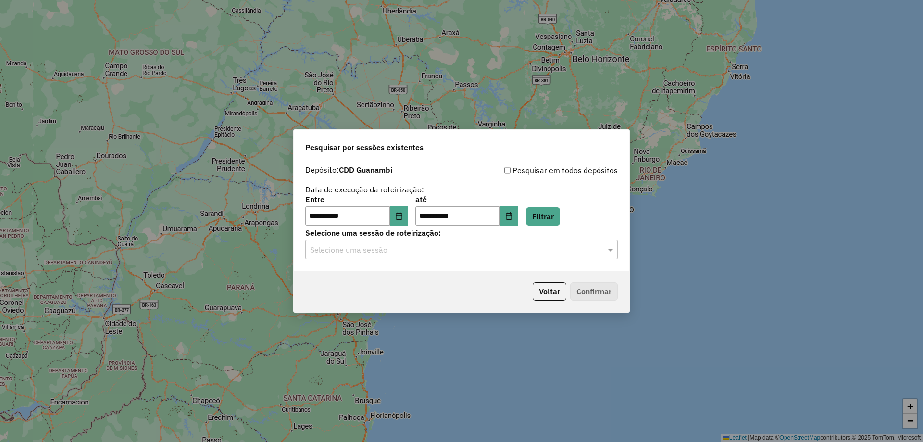
click at [467, 249] on input "text" at bounding box center [452, 250] width 284 height 12
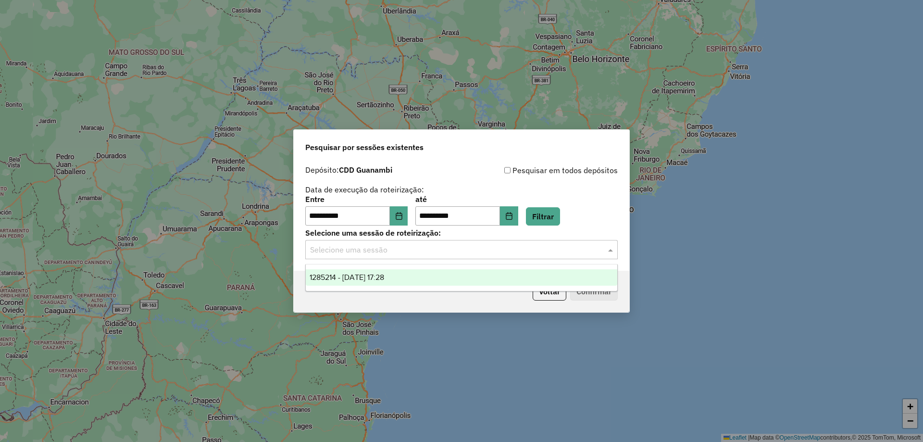
click at [372, 276] on span "1285214 - 30/09/2025 17:28" at bounding box center [347, 277] width 74 height 8
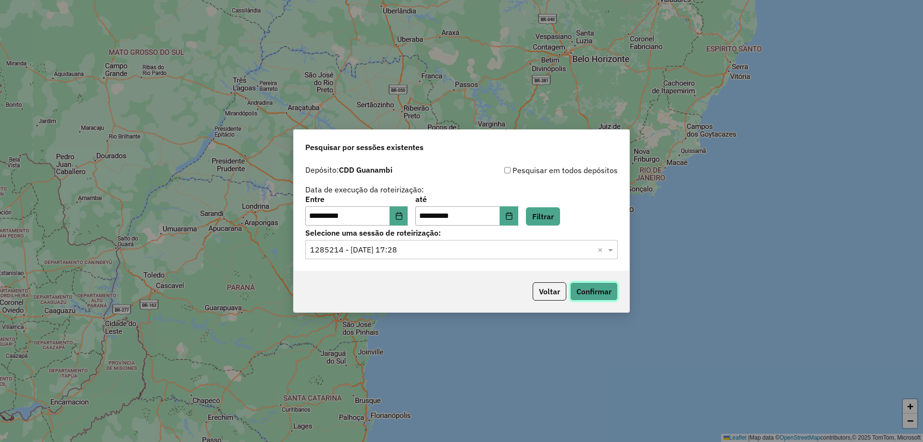
click at [598, 298] on button "Confirmar" at bounding box center [594, 291] width 48 height 18
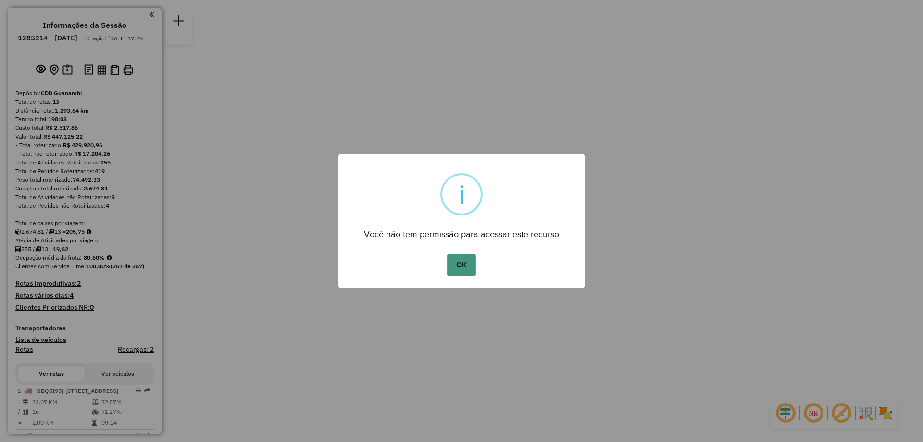
click at [454, 266] on button "OK" at bounding box center [461, 265] width 28 height 22
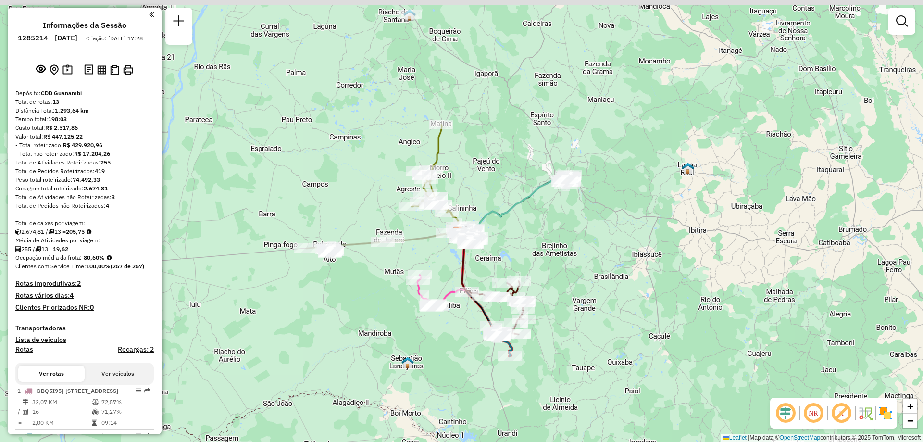
drag, startPoint x: 161, startPoint y: 72, endPoint x: 157, endPoint y: 95, distance: 23.5
click at [157, 95] on hb-router-mapa "Informações da Sessão 1285214 - [DATE] Criação: [DATE] 17:28 Depósito: CDD Guan…" at bounding box center [461, 221] width 923 height 442
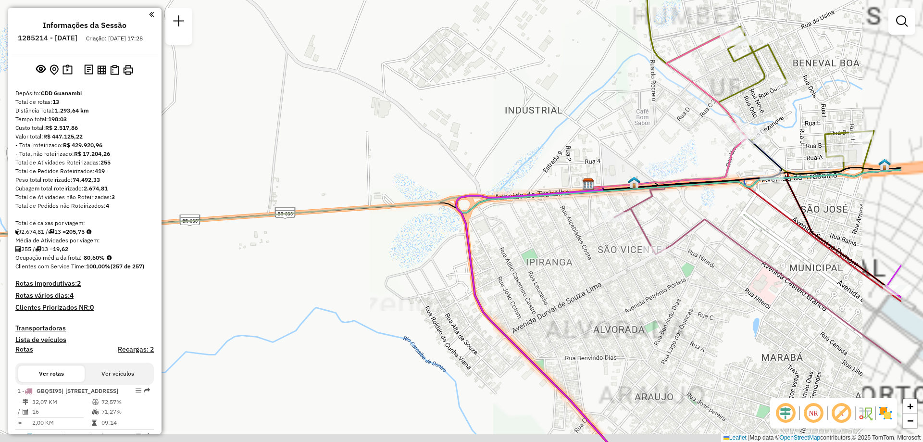
drag, startPoint x: 594, startPoint y: 242, endPoint x: 377, endPoint y: 177, distance: 226.7
click at [385, 180] on div "Janela de atendimento Grade de atendimento Capacidade Transportadoras Veículos …" at bounding box center [461, 221] width 923 height 442
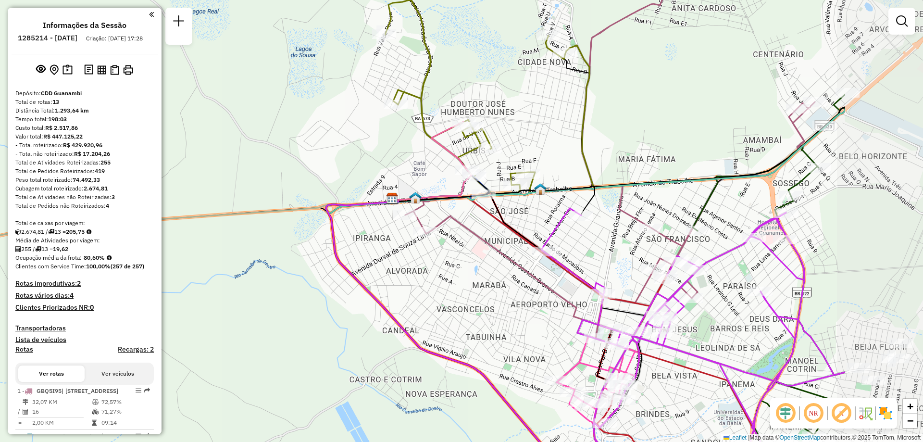
drag, startPoint x: 623, startPoint y: 258, endPoint x: 510, endPoint y: 261, distance: 112.5
click at [510, 261] on icon at bounding box center [625, 207] width 440 height 442
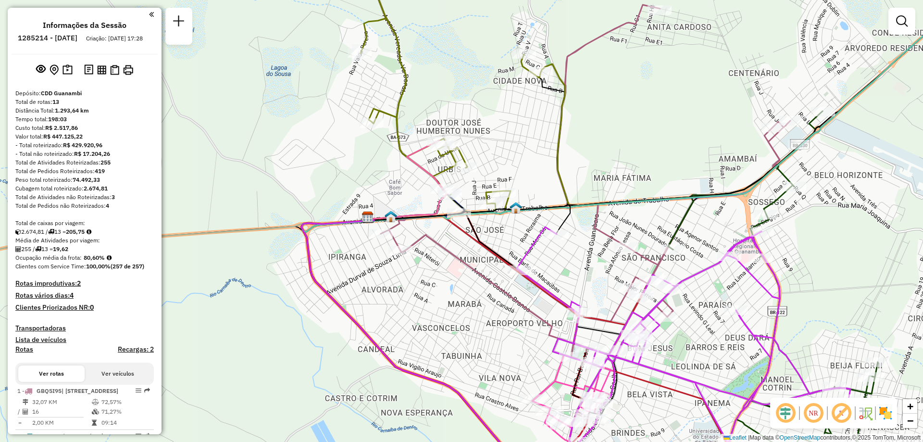
drag, startPoint x: 608, startPoint y: 213, endPoint x: 557, endPoint y: 237, distance: 56.8
click at [560, 236] on div "Janela de atendimento Grade de atendimento Capacidade Transportadoras Veículos …" at bounding box center [461, 221] width 923 height 442
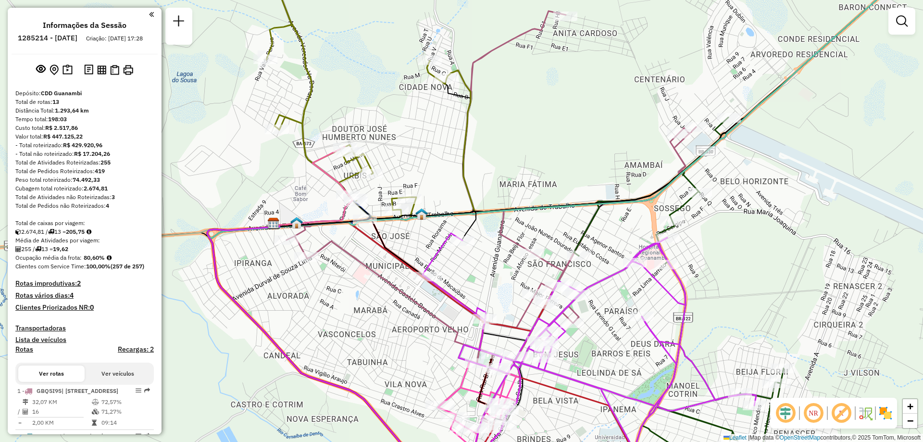
drag, startPoint x: 584, startPoint y: 202, endPoint x: 545, endPoint y: 182, distance: 44.1
click at [545, 182] on div "Janela de atendimento Grade de atendimento Capacidade Transportadoras Veículos …" at bounding box center [461, 221] width 923 height 442
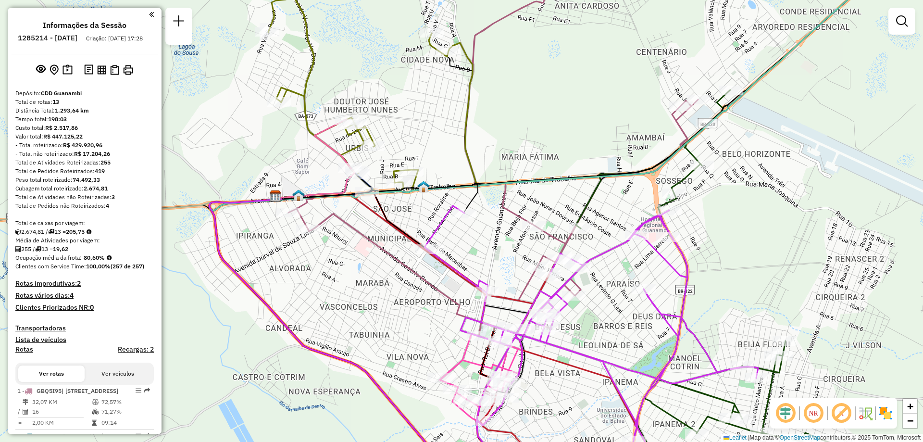
drag, startPoint x: 553, startPoint y: 170, endPoint x: 553, endPoint y: 133, distance: 37.0
click at [553, 133] on div "Janela de atendimento Grade de atendimento Capacidade Transportadoras Veículos …" at bounding box center [461, 221] width 923 height 442
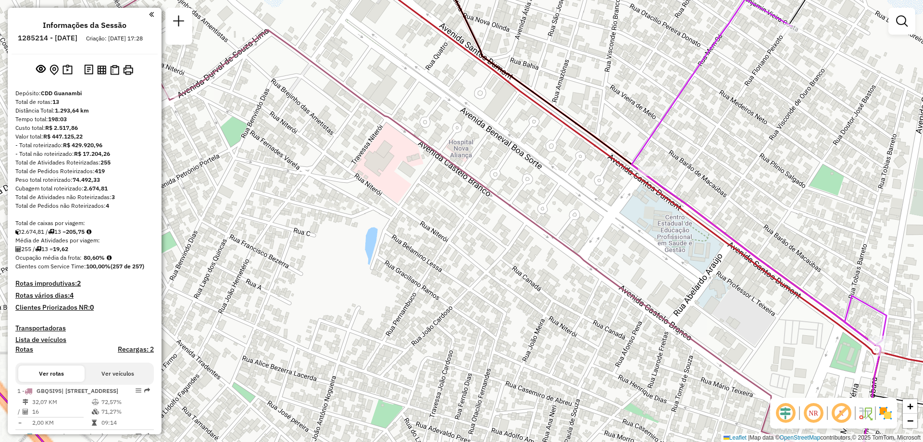
drag, startPoint x: 370, startPoint y: 238, endPoint x: 505, endPoint y: 234, distance: 135.1
click at [505, 234] on div "Janela de atendimento Grade de atendimento Capacidade Transportadoras Veículos …" at bounding box center [461, 221] width 923 height 442
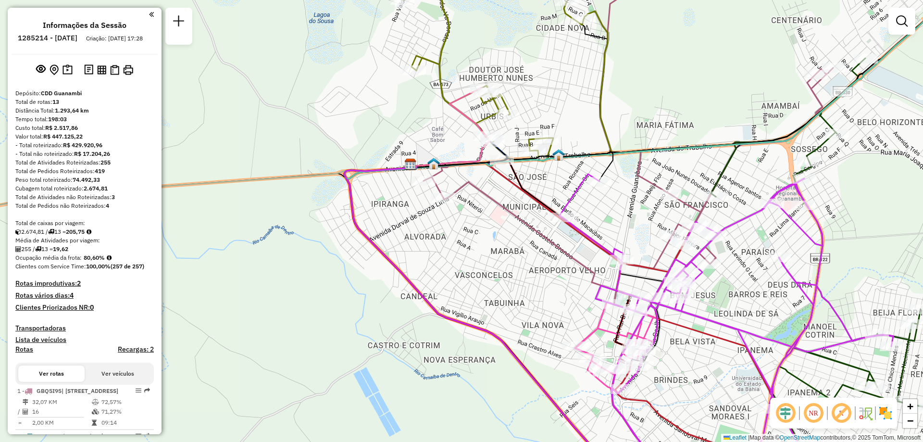
scroll to position [48, 0]
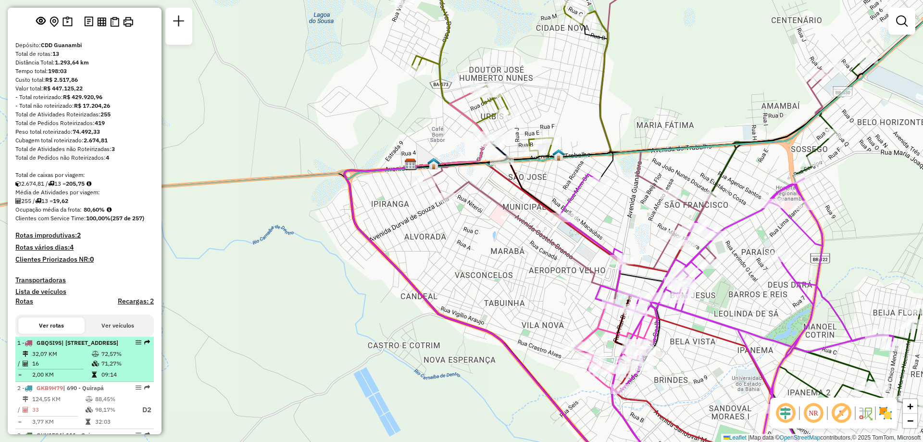
click at [136, 345] on em at bounding box center [139, 342] width 6 height 6
select select "**********"
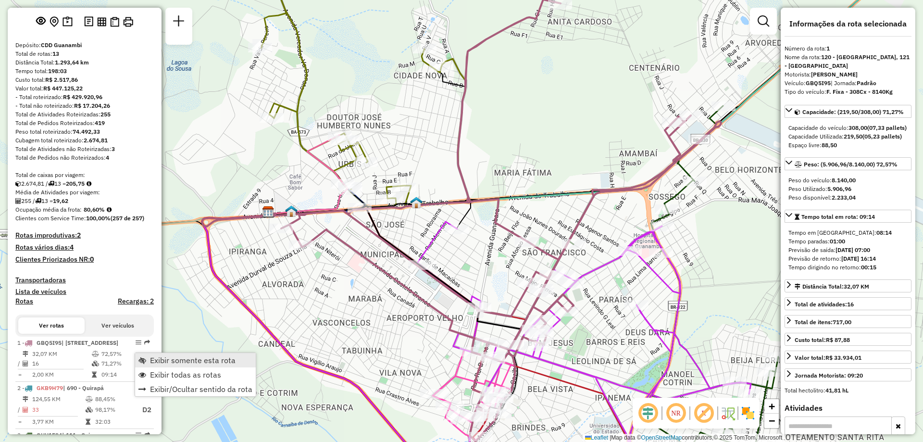
click at [181, 364] on span "Exibir somente esta rota" at bounding box center [193, 360] width 86 height 8
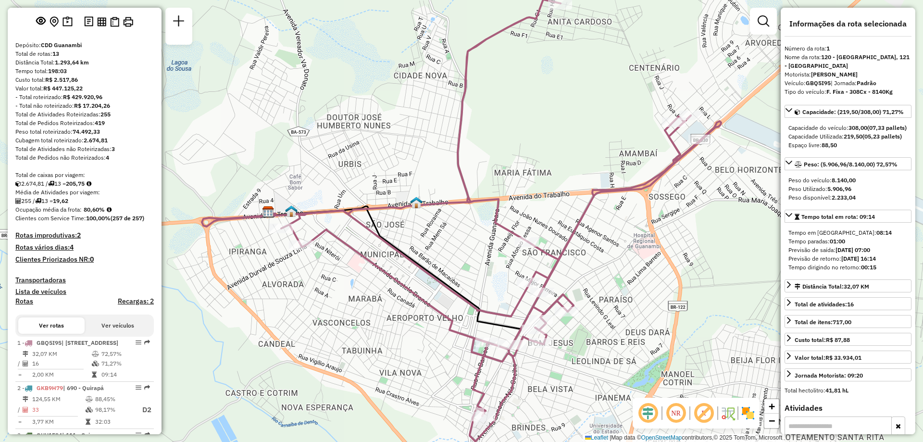
drag, startPoint x: 399, startPoint y: 248, endPoint x: 408, endPoint y: 236, distance: 14.4
click at [408, 236] on div "Janela de atendimento Grade de atendimento Capacidade Transportadoras Veículos …" at bounding box center [461, 221] width 923 height 442
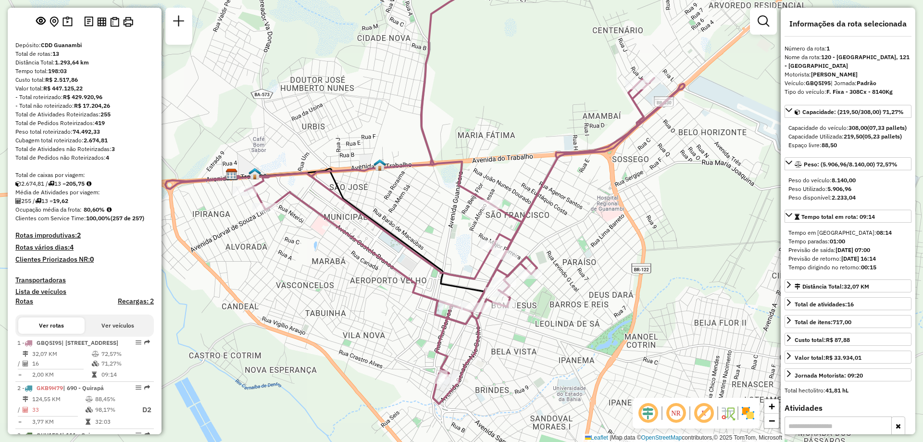
drag, startPoint x: 456, startPoint y: 276, endPoint x: 371, endPoint y: 304, distance: 90.0
click at [371, 304] on div "Janela de atendimento Grade de atendimento Capacidade Transportadoras Veículos …" at bounding box center [461, 221] width 923 height 442
drag, startPoint x: 274, startPoint y: 347, endPoint x: 280, endPoint y: 312, distance: 35.6
click at [280, 312] on div "Janela de atendimento Grade de atendimento Capacidade Transportadoras Veículos …" at bounding box center [461, 221] width 923 height 442
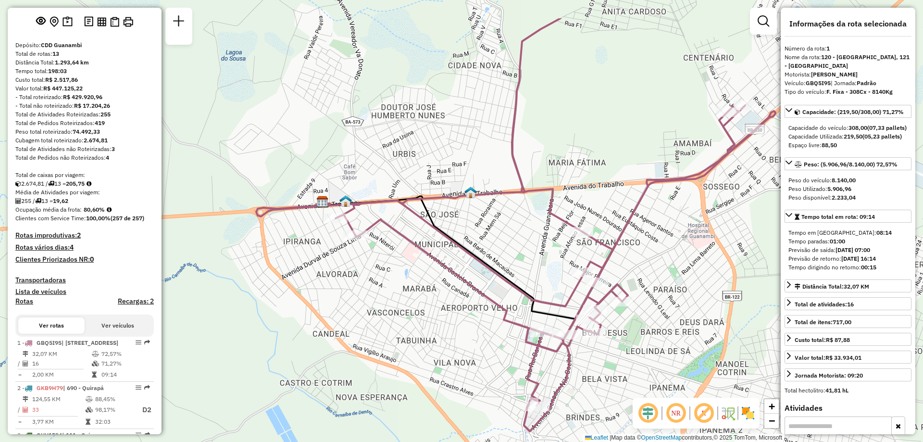
drag, startPoint x: 322, startPoint y: 109, endPoint x: 408, endPoint y: 171, distance: 105.9
click at [408, 171] on div "Janela de atendimento Grade de atendimento Capacidade Transportadoras Veículos …" at bounding box center [461, 221] width 923 height 442
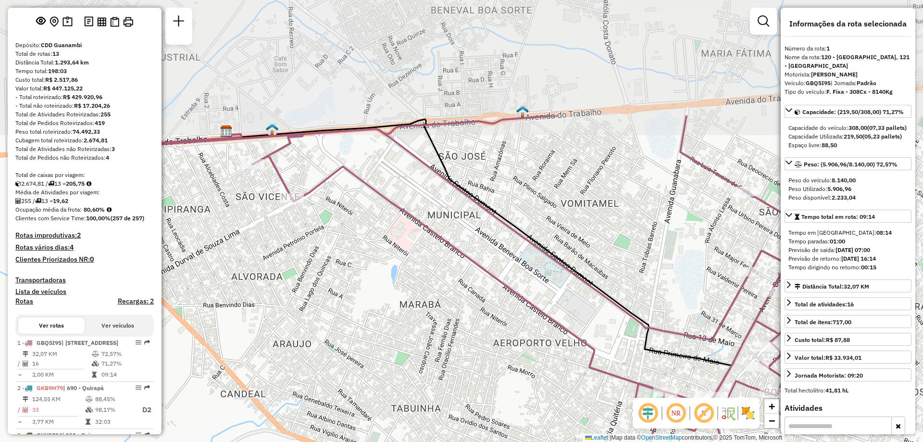
drag, startPoint x: 517, startPoint y: 202, endPoint x: 514, endPoint y: 261, distance: 59.2
click at [514, 261] on div "Janela de atendimento Grade de atendimento Capacidade Transportadoras Veículos …" at bounding box center [461, 221] width 923 height 442
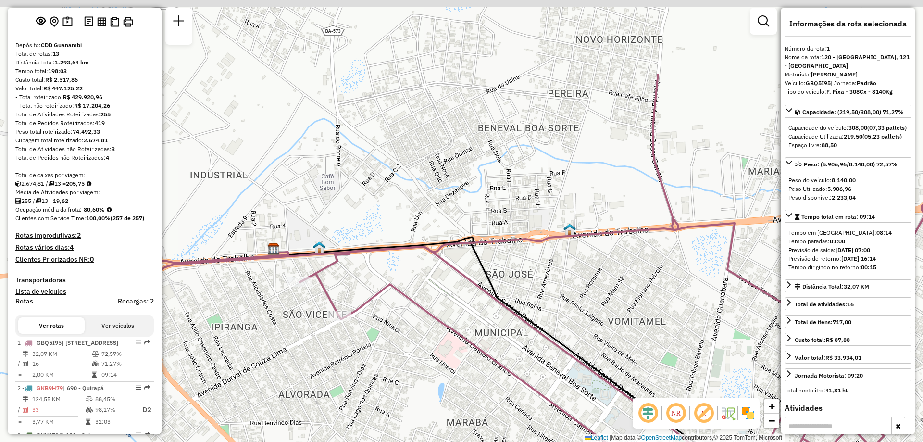
drag, startPoint x: 446, startPoint y: 136, endPoint x: 493, endPoint y: 248, distance: 120.9
click at [493, 248] on icon at bounding box center [680, 339] width 763 height 530
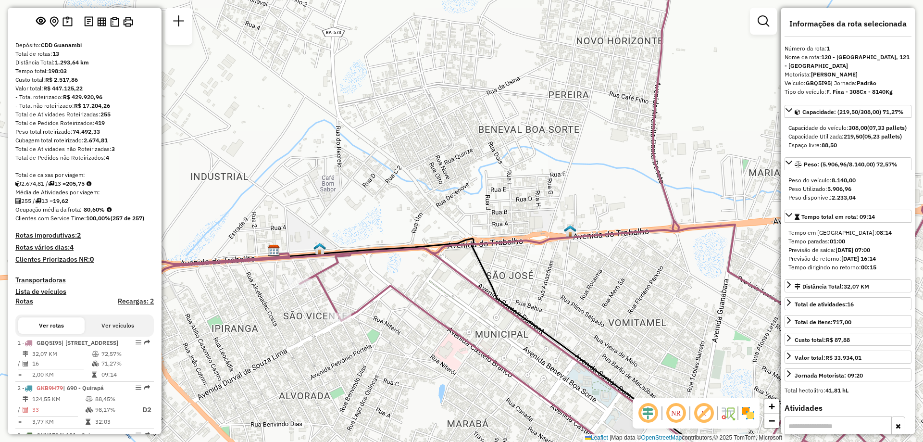
drag, startPoint x: 402, startPoint y: 207, endPoint x: 450, endPoint y: 283, distance: 89.6
click at [446, 278] on div "Janela de atendimento Grade de atendimento Capacidade Transportadoras Veículos …" at bounding box center [461, 221] width 923 height 442
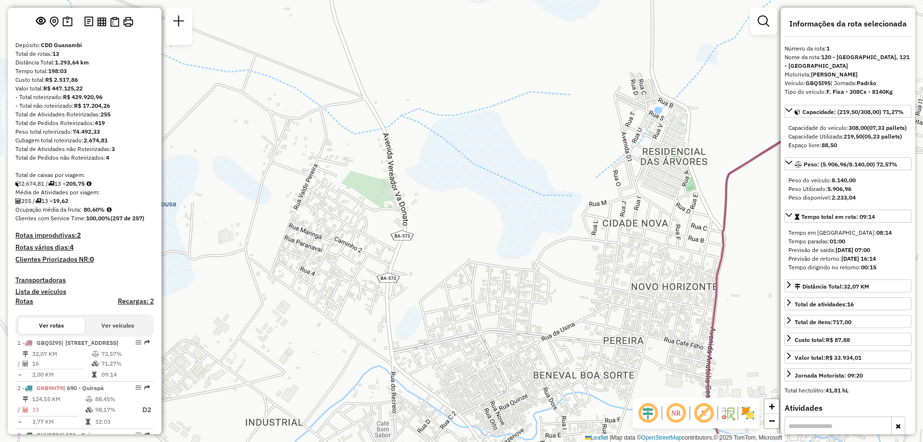
drag, startPoint x: 609, startPoint y: 186, endPoint x: 620, endPoint y: 238, distance: 53.6
click at [611, 256] on div "Janela de atendimento Grade de atendimento Capacidade Transportadoras Veículos …" at bounding box center [461, 221] width 923 height 442
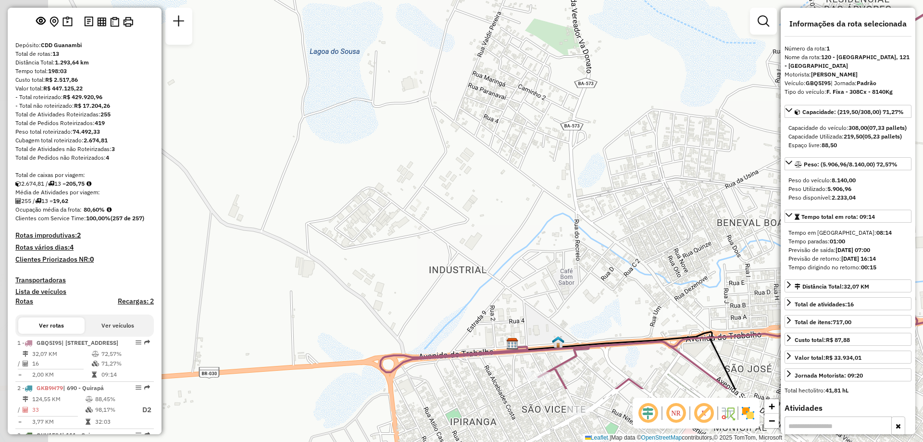
drag, startPoint x: 359, startPoint y: 235, endPoint x: 508, endPoint y: 141, distance: 175.9
click at [508, 141] on div "Janela de atendimento Grade de atendimento Capacidade Transportadoras Veículos …" at bounding box center [461, 221] width 923 height 442
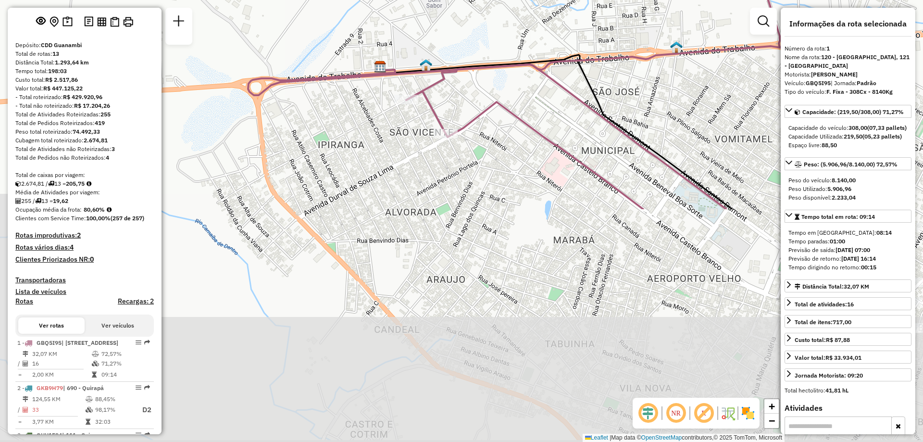
drag, startPoint x: 518, startPoint y: 275, endPoint x: 384, endPoint y: -9, distance: 314.1
click at [384, 0] on html "Aguarde... Pop-up bloqueado! Seu navegador bloqueou automáticamente a abertura …" at bounding box center [461, 221] width 923 height 442
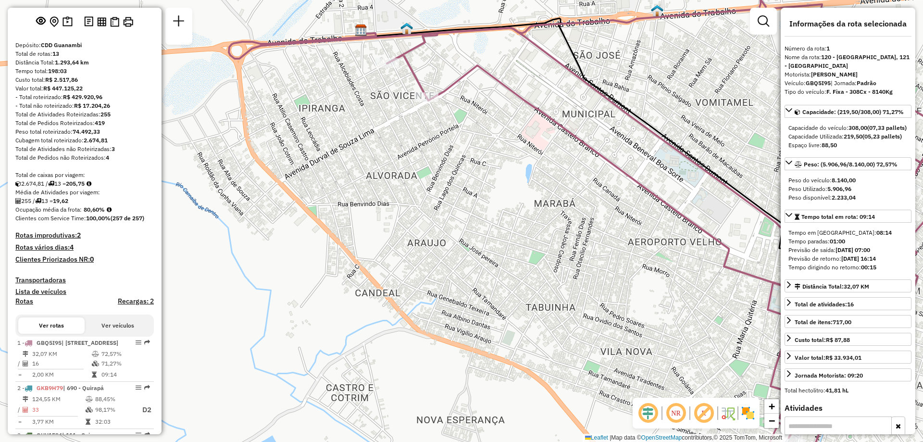
drag, startPoint x: 490, startPoint y: 224, endPoint x: 458, endPoint y: 177, distance: 57.2
click at [458, 177] on div "Janela de atendimento Grade de atendimento Capacidade Transportadoras Veículos …" at bounding box center [461, 221] width 923 height 442
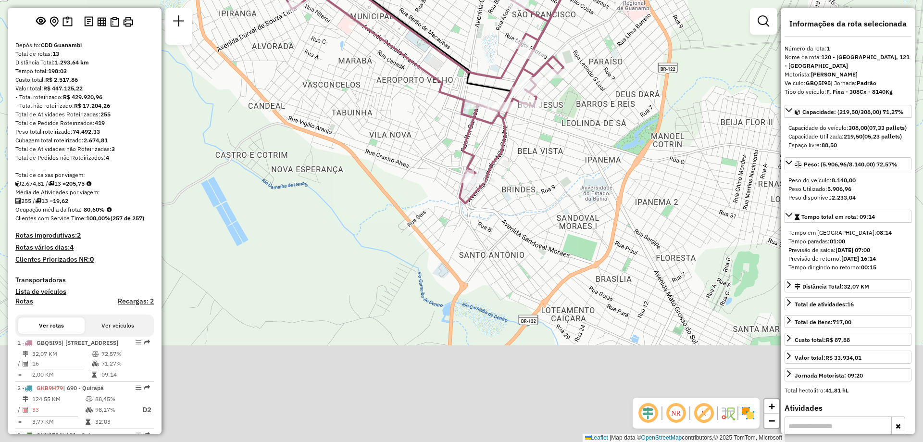
drag, startPoint x: 427, startPoint y: 158, endPoint x: 390, endPoint y: 118, distance: 54.1
click at [390, 118] on div "Janela de atendimento Grade de atendimento Capacidade Transportadoras Veículos …" at bounding box center [461, 221] width 923 height 442
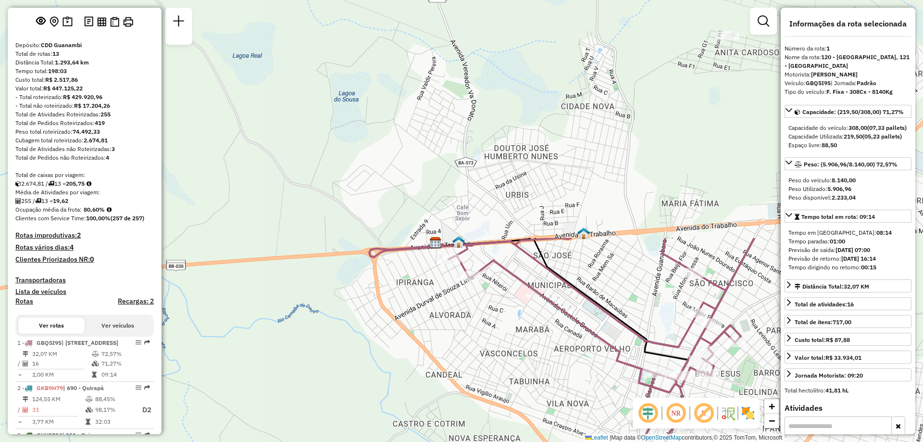
drag, startPoint x: 289, startPoint y: 111, endPoint x: 478, endPoint y: 392, distance: 338.0
click at [478, 392] on div "Janela de atendimento Grade de atendimento Capacidade Transportadoras Veículos …" at bounding box center [461, 221] width 923 height 442
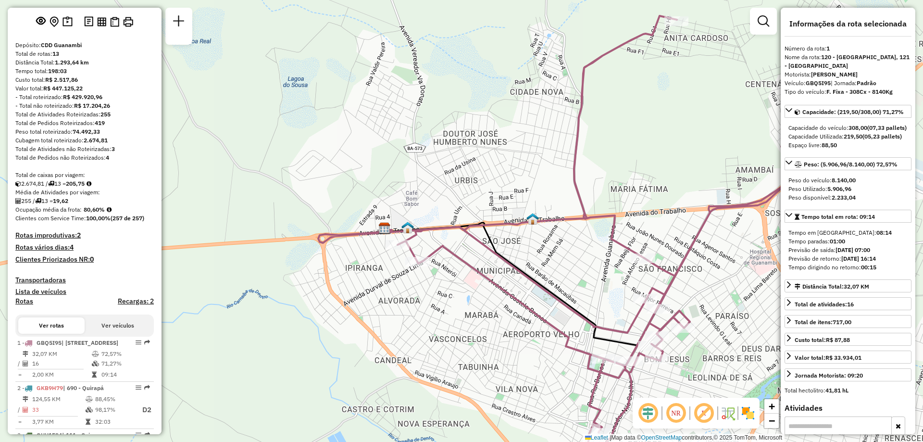
drag, startPoint x: 553, startPoint y: 333, endPoint x: 504, endPoint y: 318, distance: 51.7
click at [504, 318] on div "Janela de atendimento Grade de atendimento Capacidade Transportadoras Veículos …" at bounding box center [461, 221] width 923 height 442
